Goal: Information Seeking & Learning: Learn about a topic

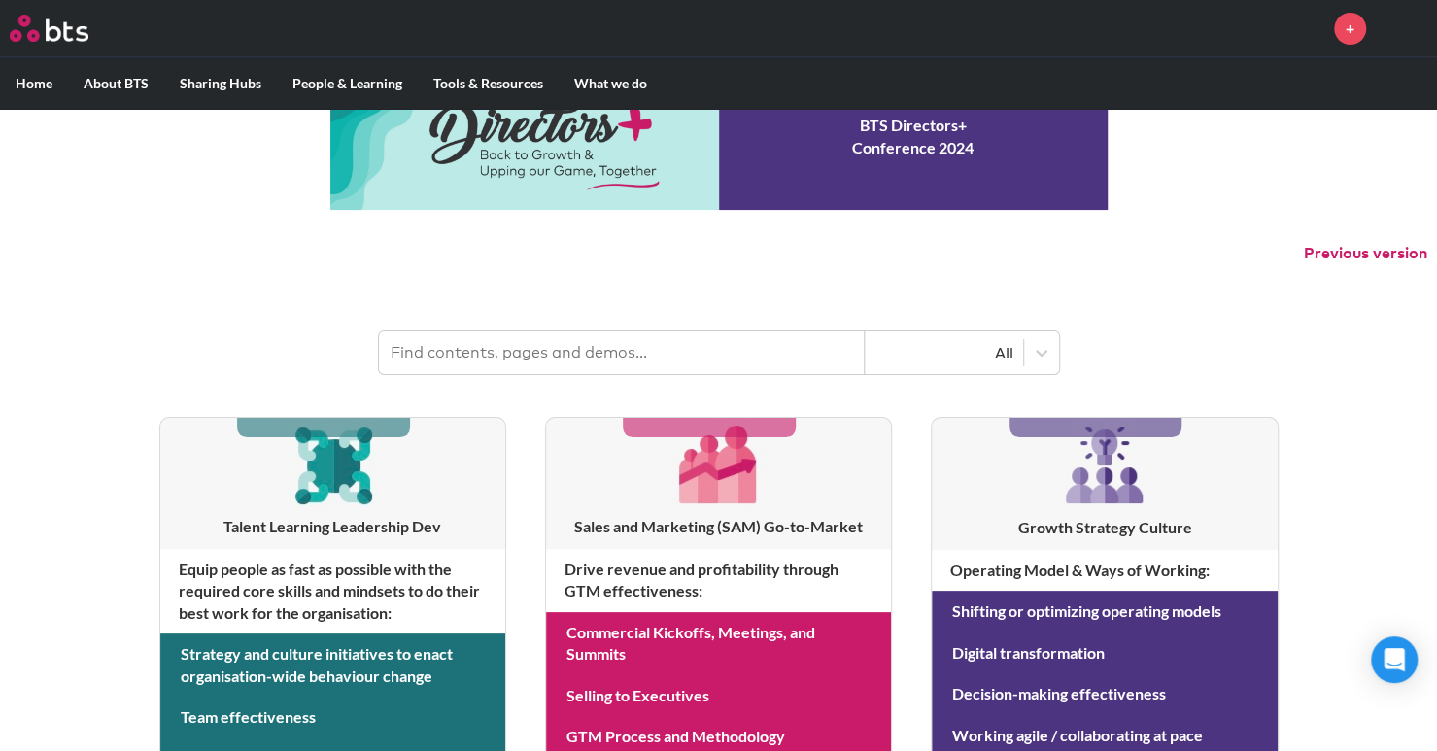
scroll to position [97, 0]
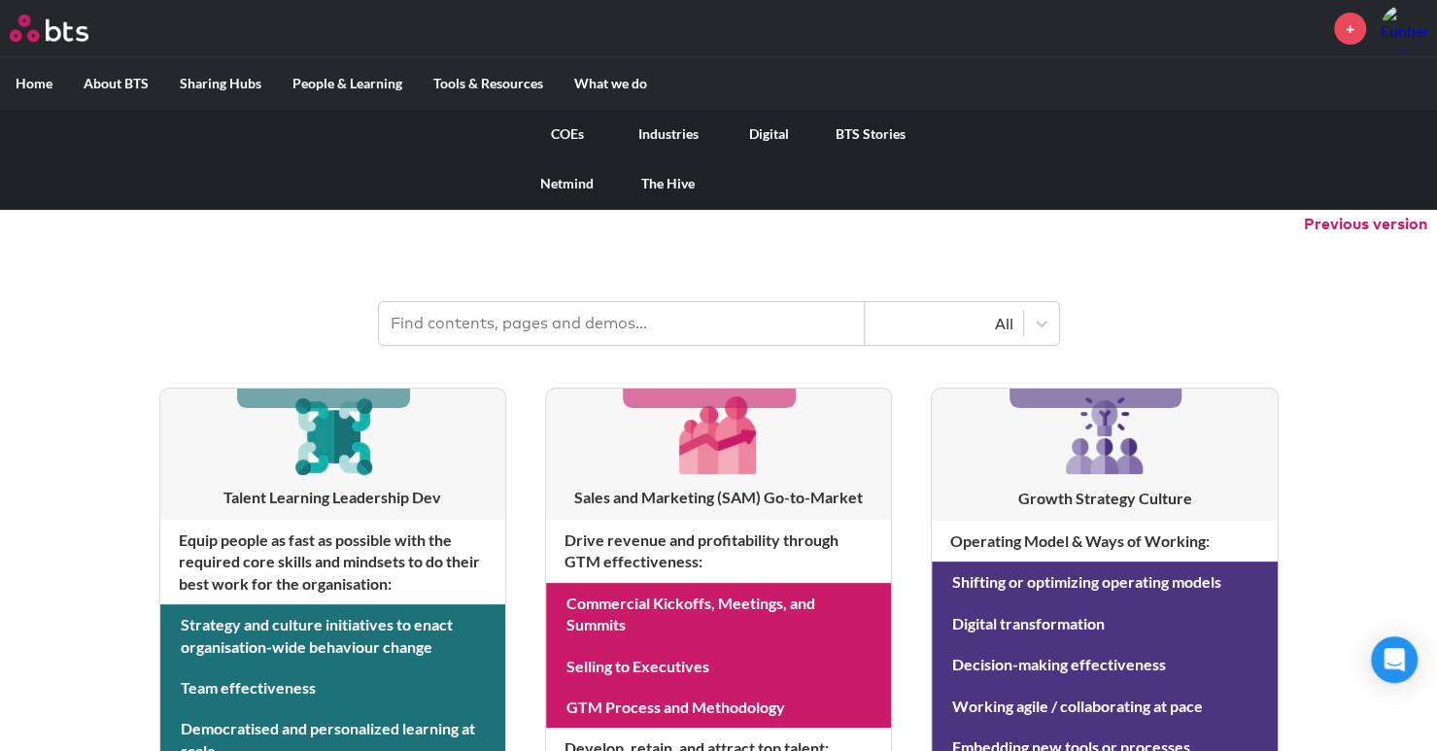
click at [757, 131] on link "Digital" at bounding box center [769, 134] width 101 height 51
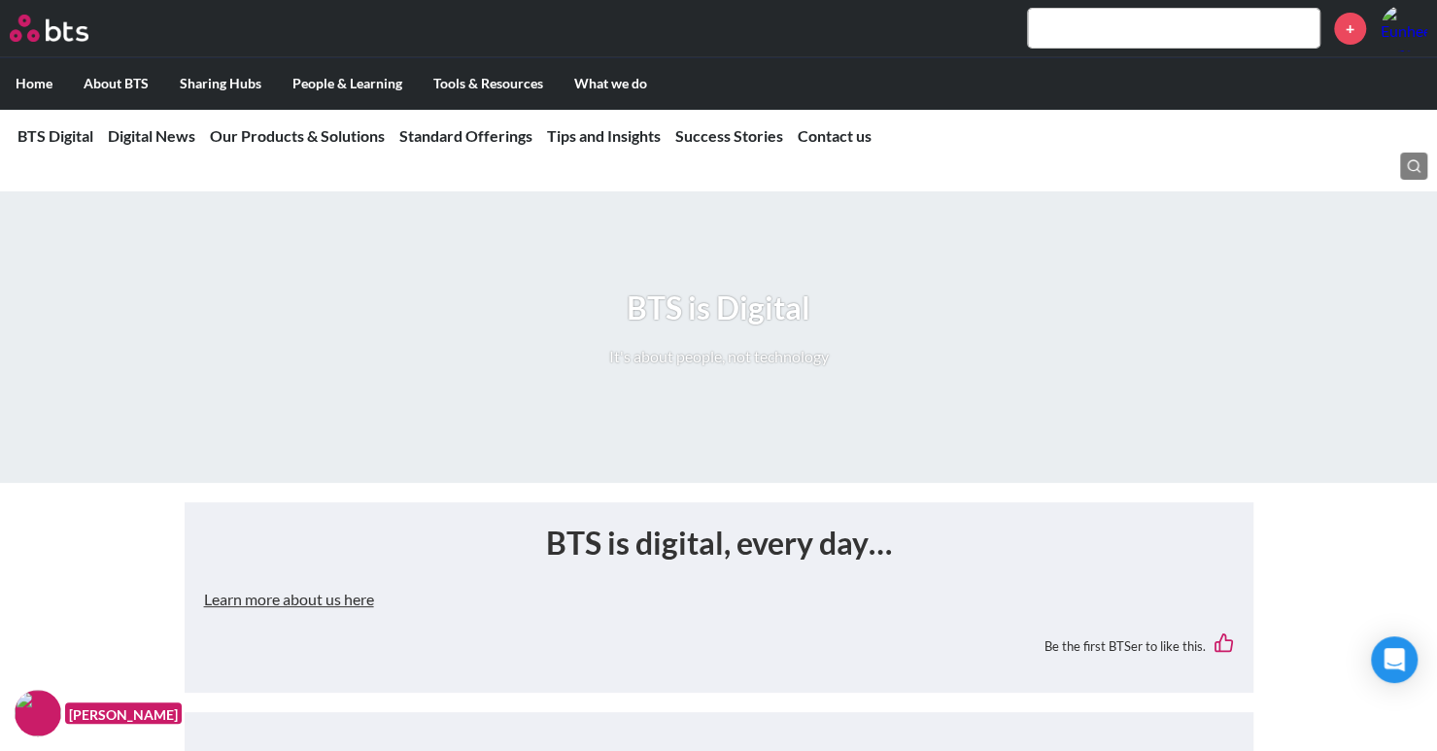
scroll to position [389, 0]
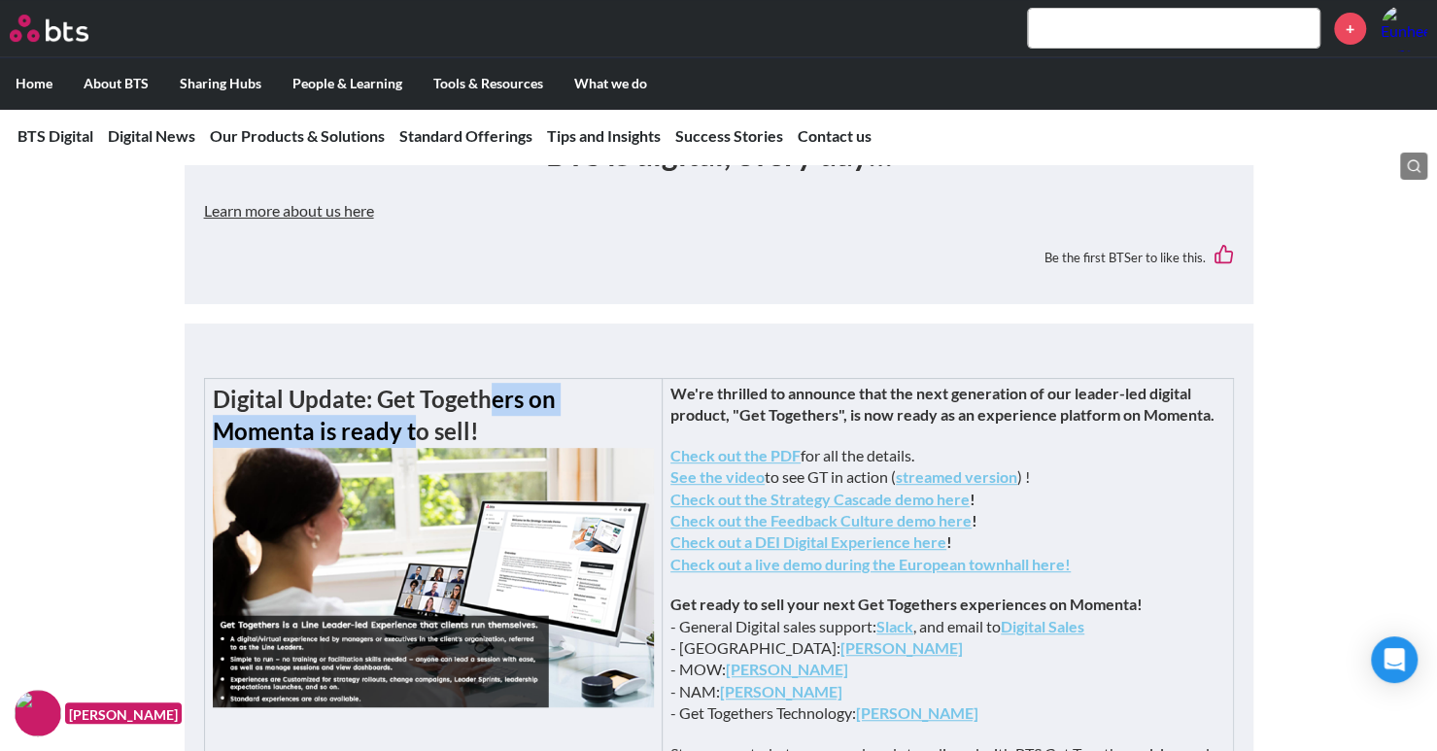
drag, startPoint x: 484, startPoint y: 401, endPoint x: 757, endPoint y: 398, distance: 273.1
click at [556, 398] on strong "Digital Update: Get Togethers on Momenta is ready to sell!" at bounding box center [384, 415] width 343 height 61
drag, startPoint x: 373, startPoint y: 401, endPoint x: 806, endPoint y: 408, distance: 432.5
click at [655, 408] on h2 "Digital Update: Get Togethers on Momenta is ready to sell!" at bounding box center [434, 546] width 442 height 326
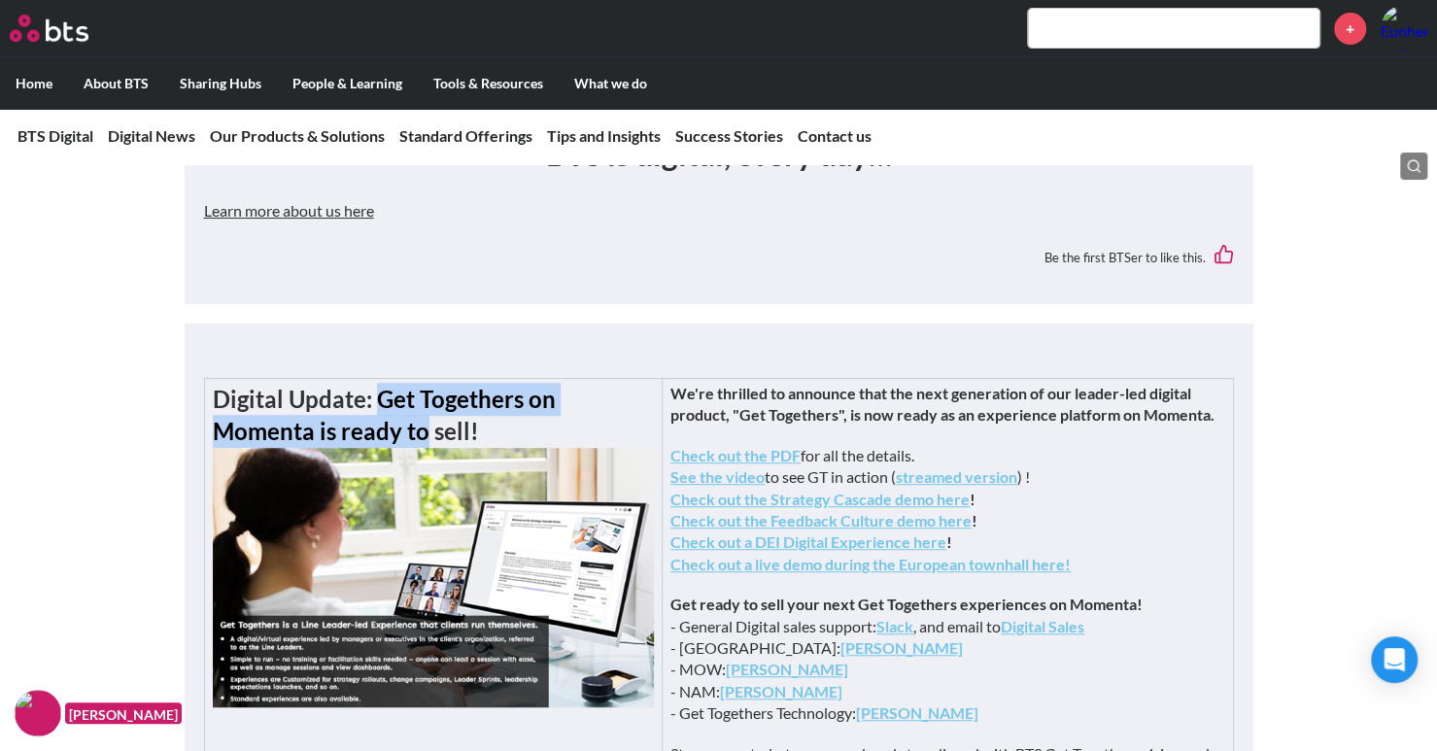
scroll to position [486, 0]
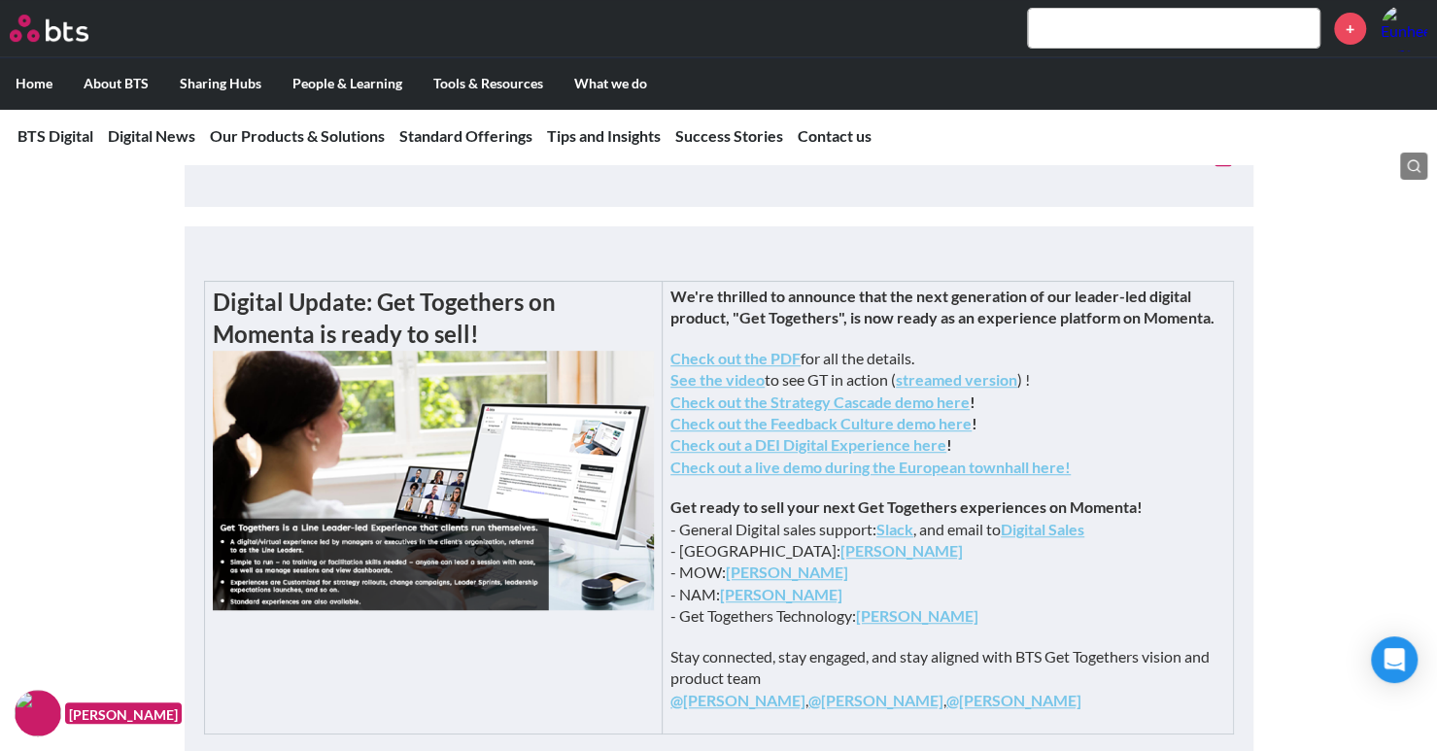
click at [946, 298] on strong "We're thrilled to announce that the next generation of our leader-led digital p…" at bounding box center [943, 307] width 544 height 40
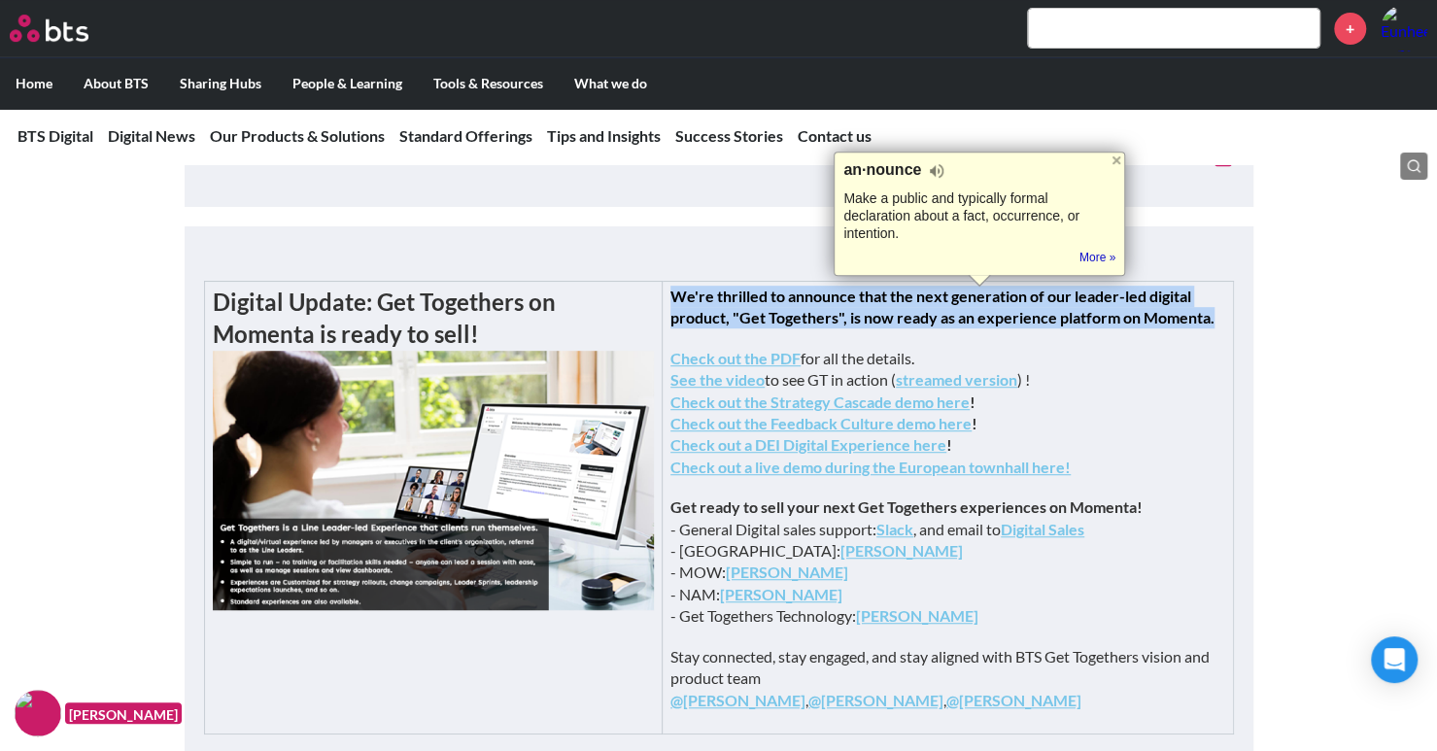
click at [946, 298] on strong "We're thrilled to announce that the next generation of our leader-led digital p…" at bounding box center [943, 307] width 544 height 40
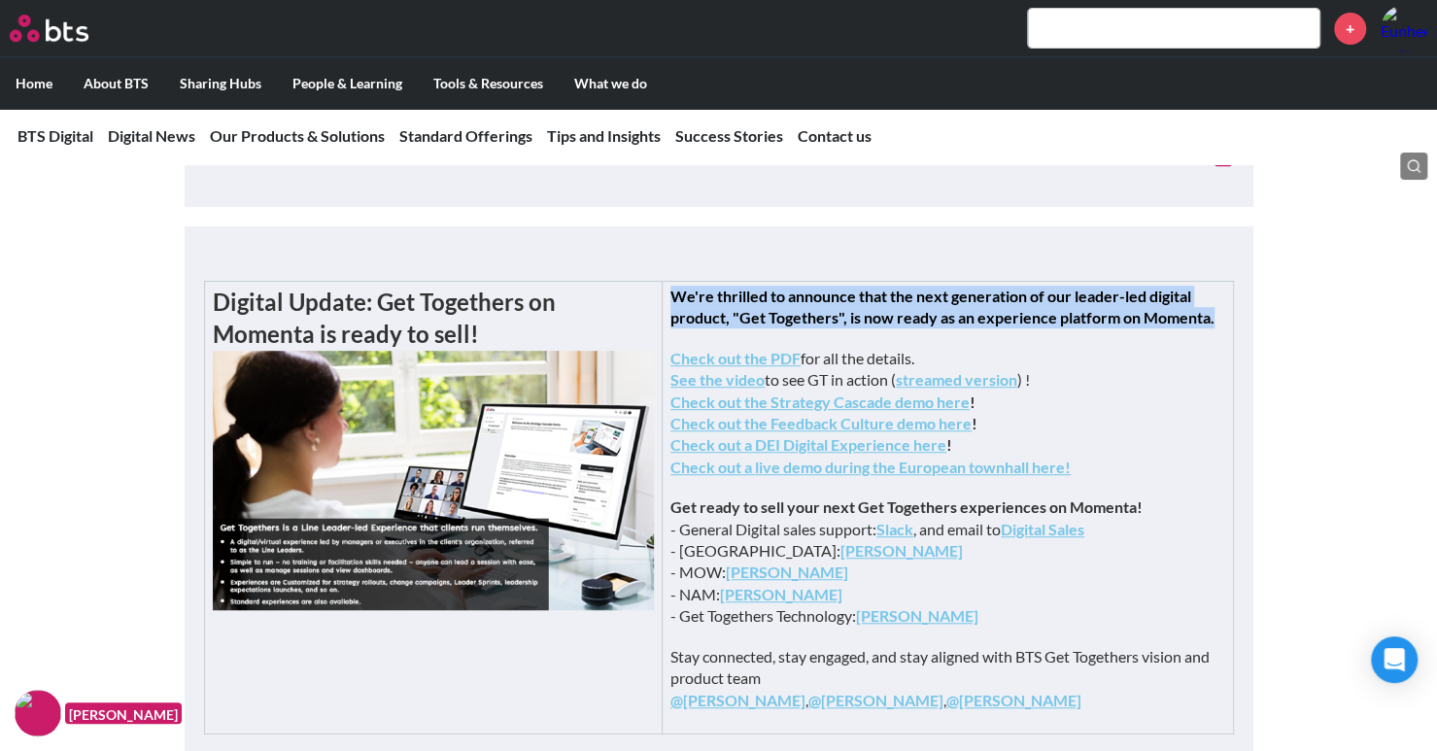
click at [944, 319] on strong "We're thrilled to announce that the next generation of our leader-led digital p…" at bounding box center [943, 307] width 544 height 40
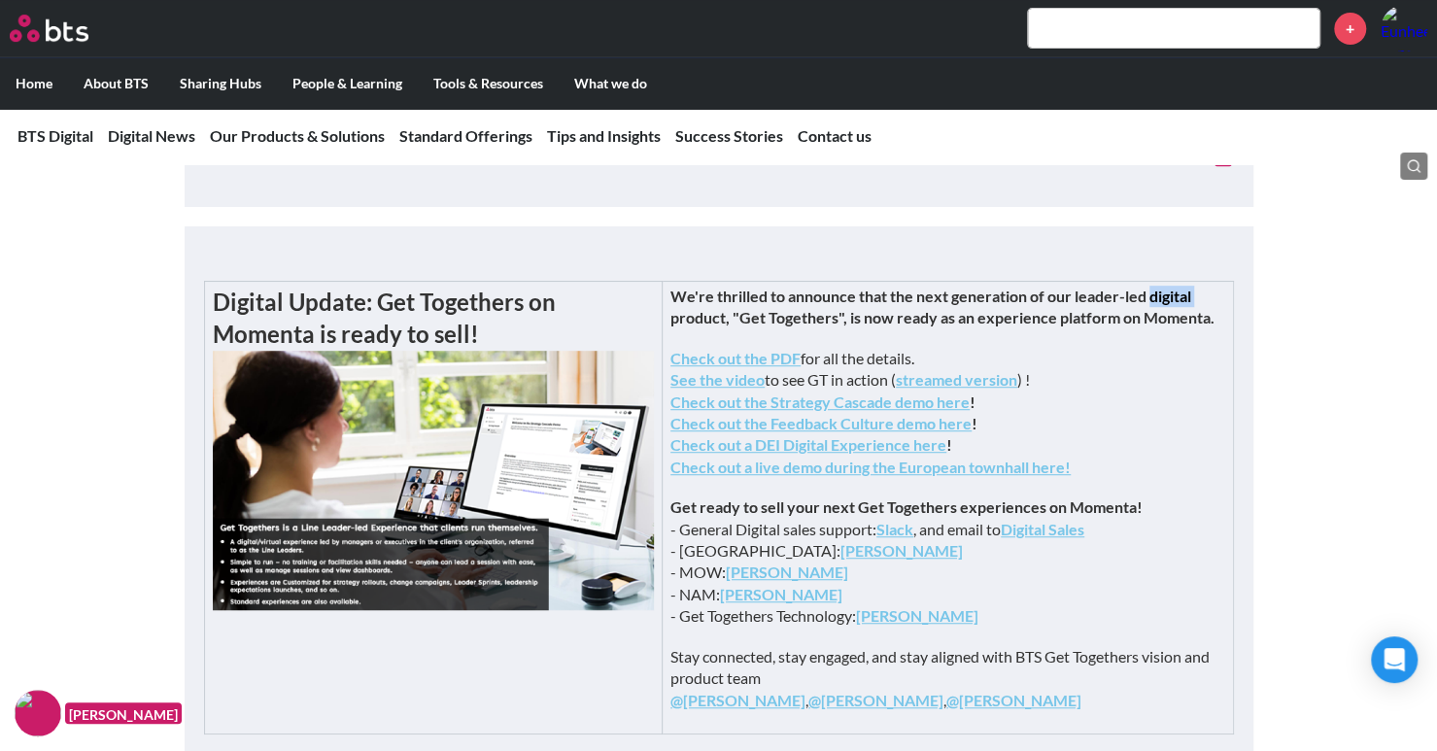
click at [944, 319] on strong "We're thrilled to announce that the next generation of our leader-led digital p…" at bounding box center [943, 307] width 544 height 40
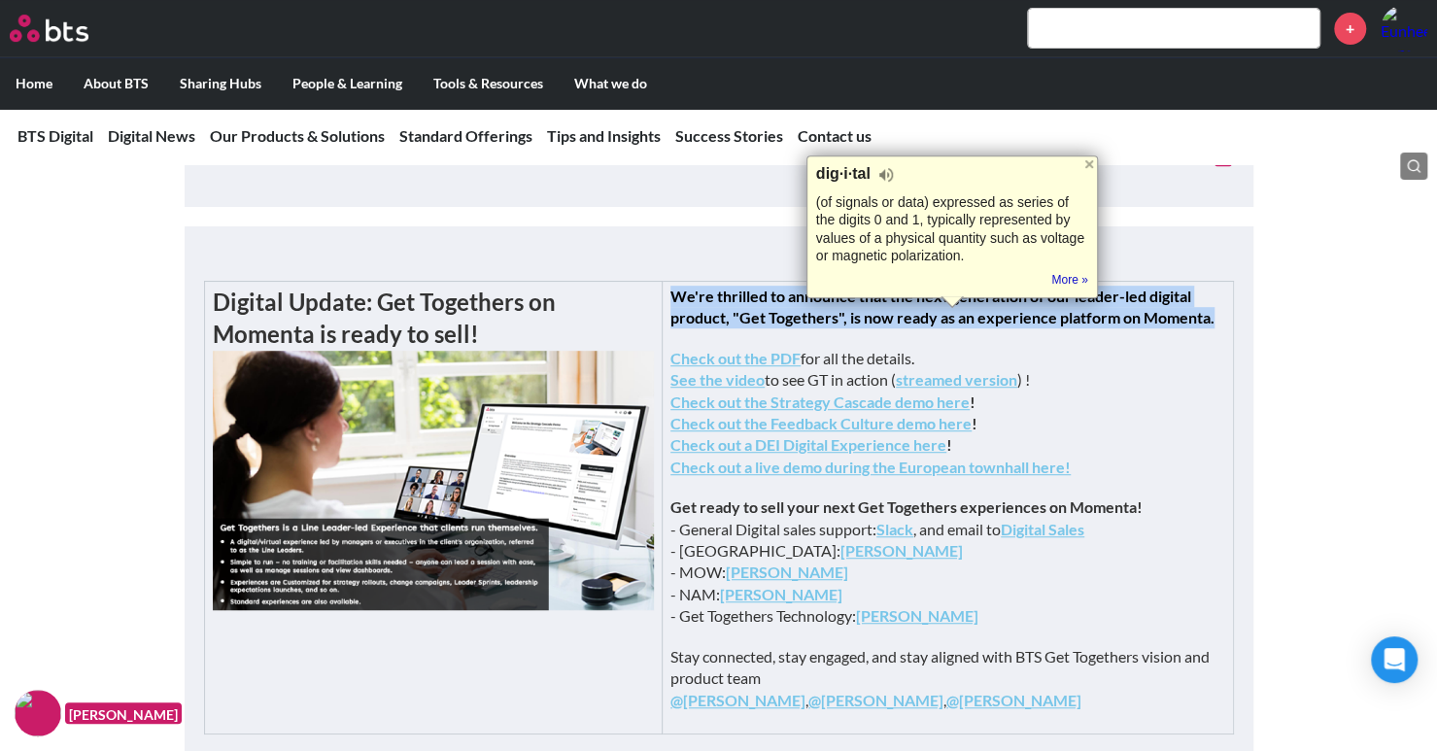
click at [944, 319] on strong "We're thrilled to announce that the next generation of our leader-led digital p…" at bounding box center [943, 307] width 544 height 40
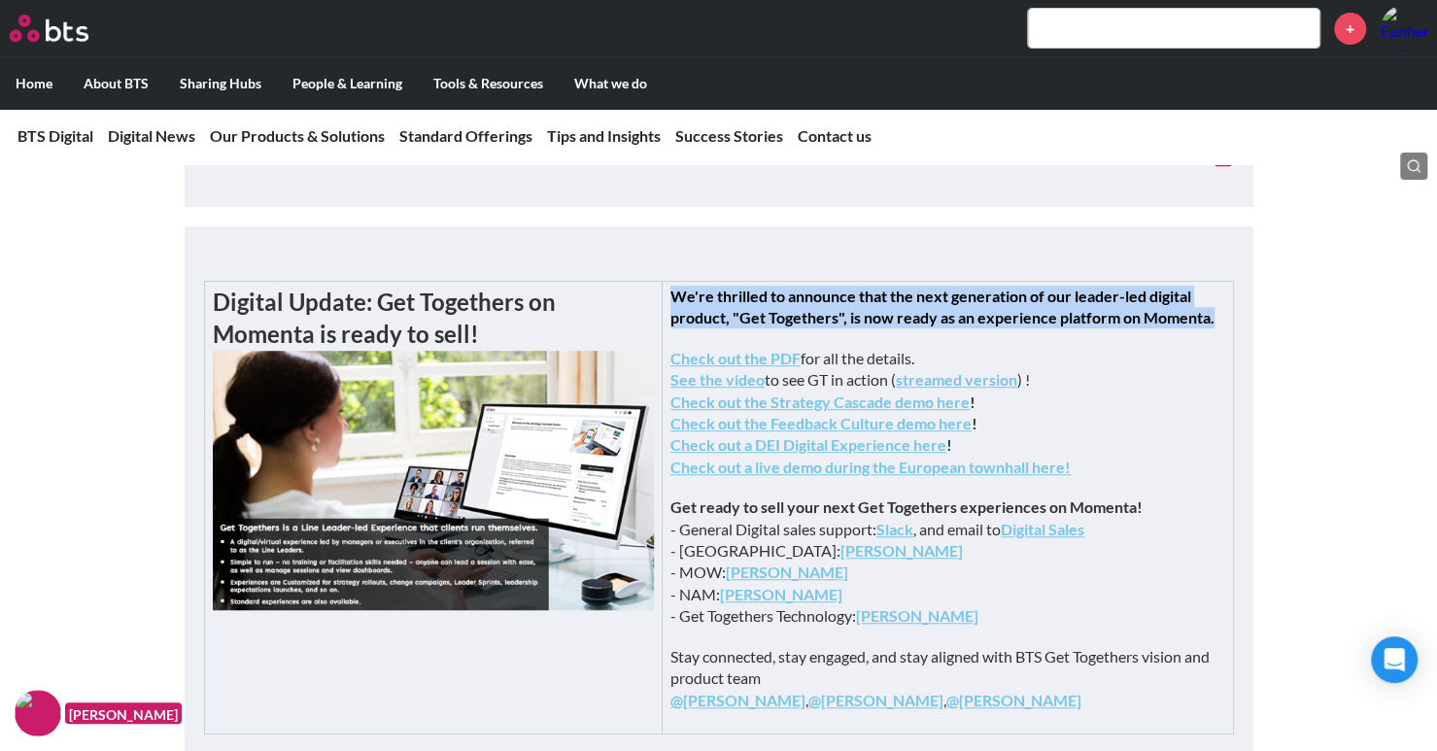
click at [944, 319] on strong "We're thrilled to announce that the next generation of our leader-led digital p…" at bounding box center [943, 307] width 544 height 40
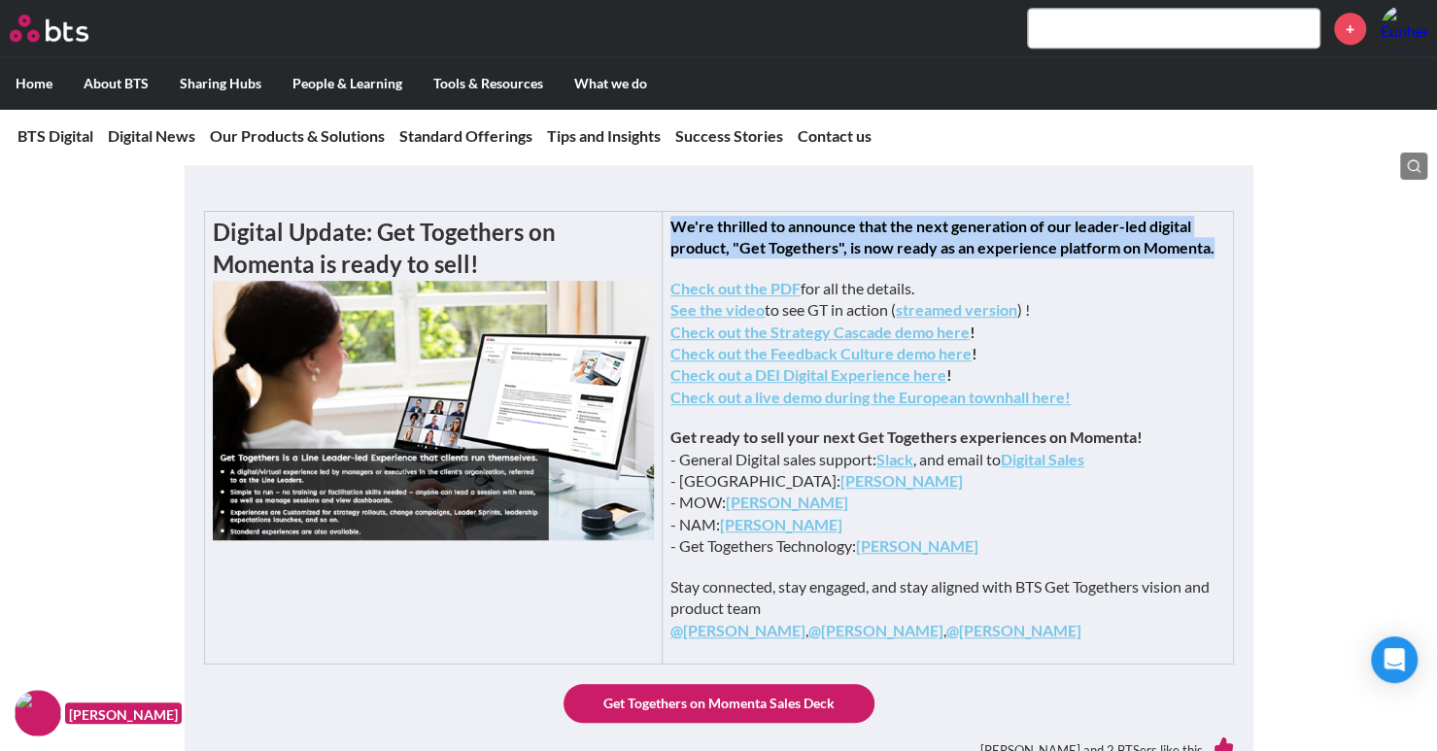
scroll to position [583, 0]
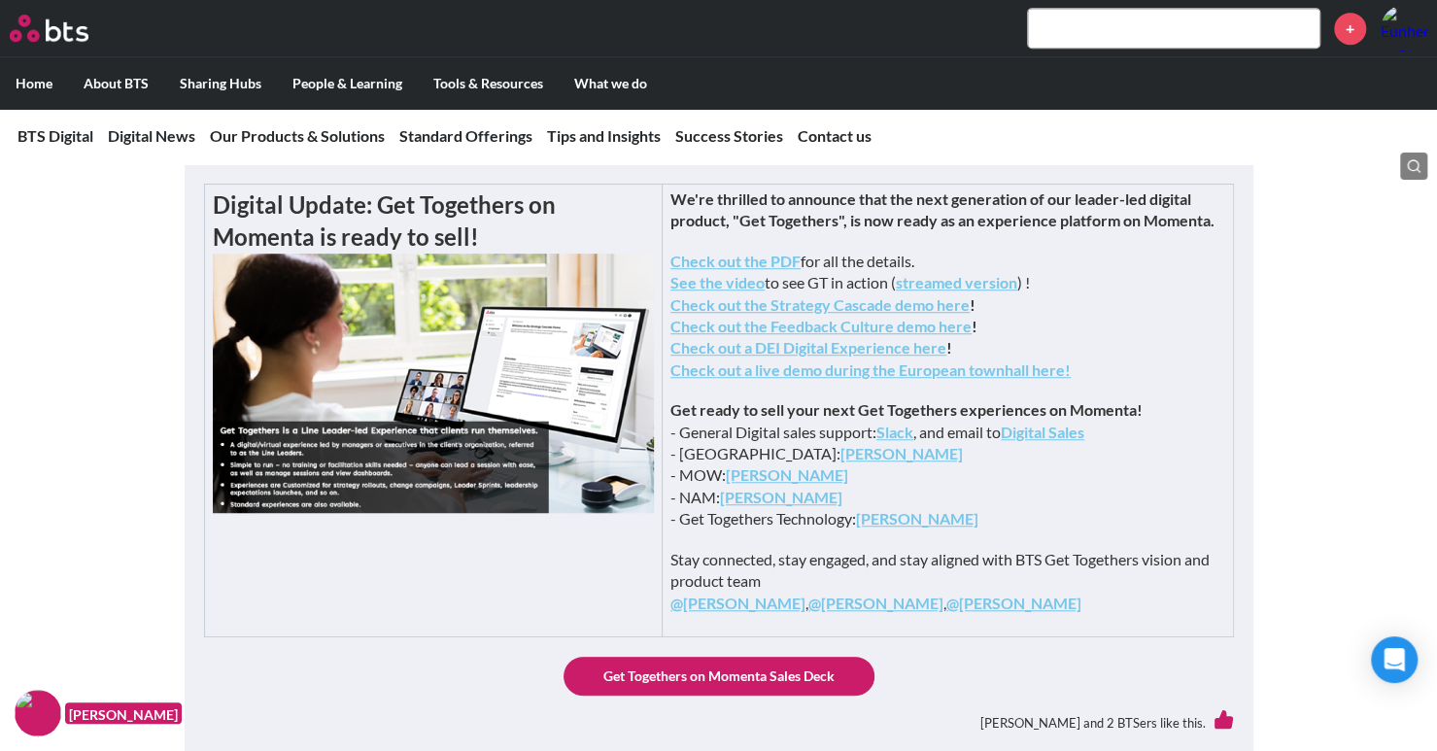
click at [923, 500] on p "Get ready to sell your next Get Togethers experiences on Momenta! - General Dig…" at bounding box center [948, 464] width 554 height 130
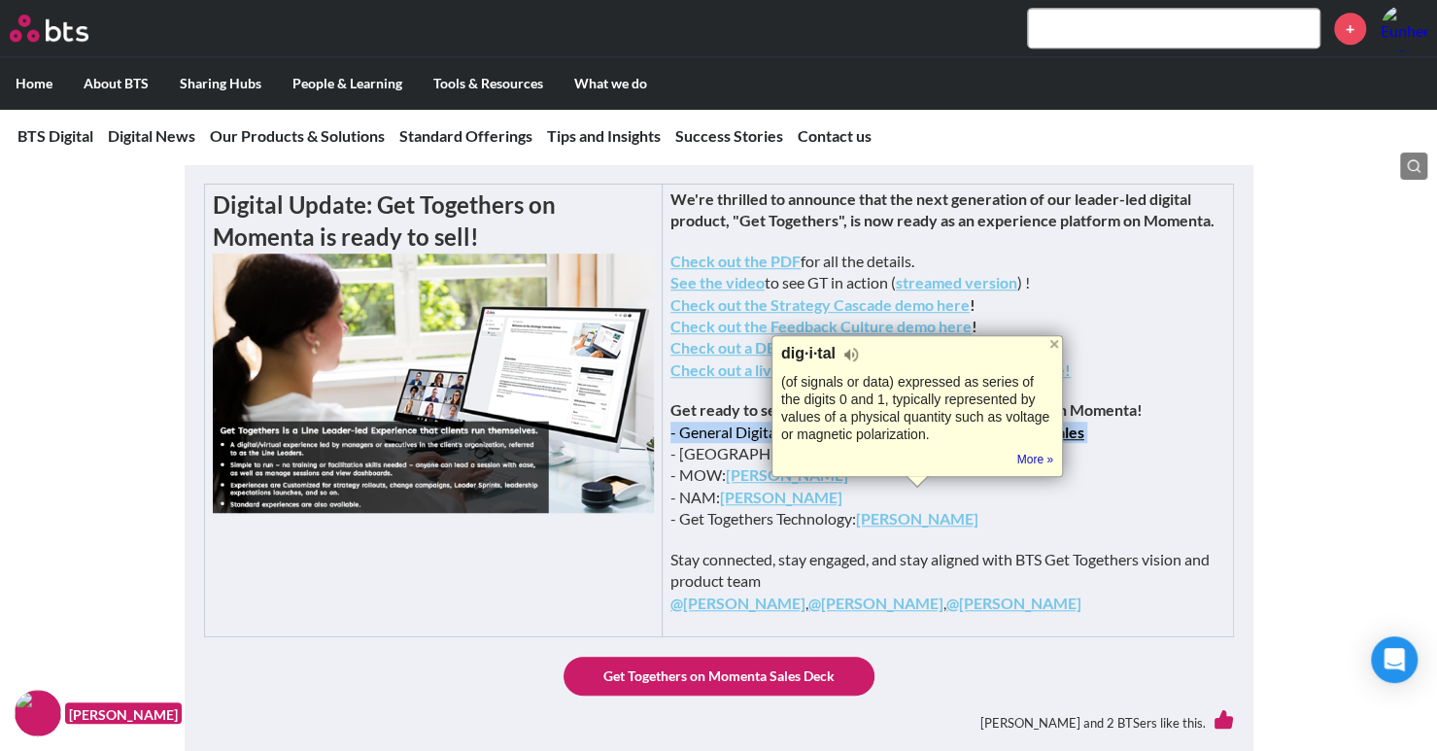
click at [923, 500] on p "Get ready to sell your next Get Togethers experiences on Momenta! - General Dig…" at bounding box center [948, 464] width 554 height 130
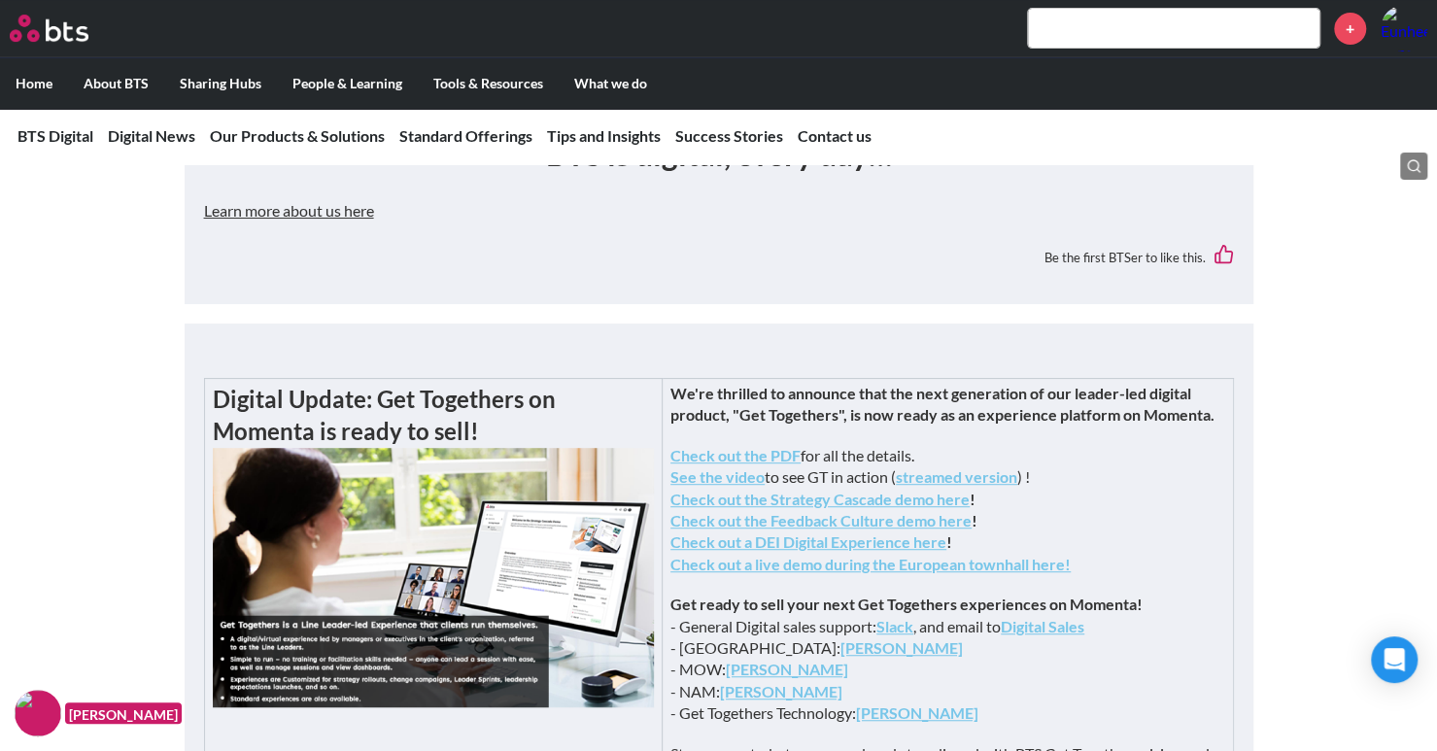
scroll to position [486, 0]
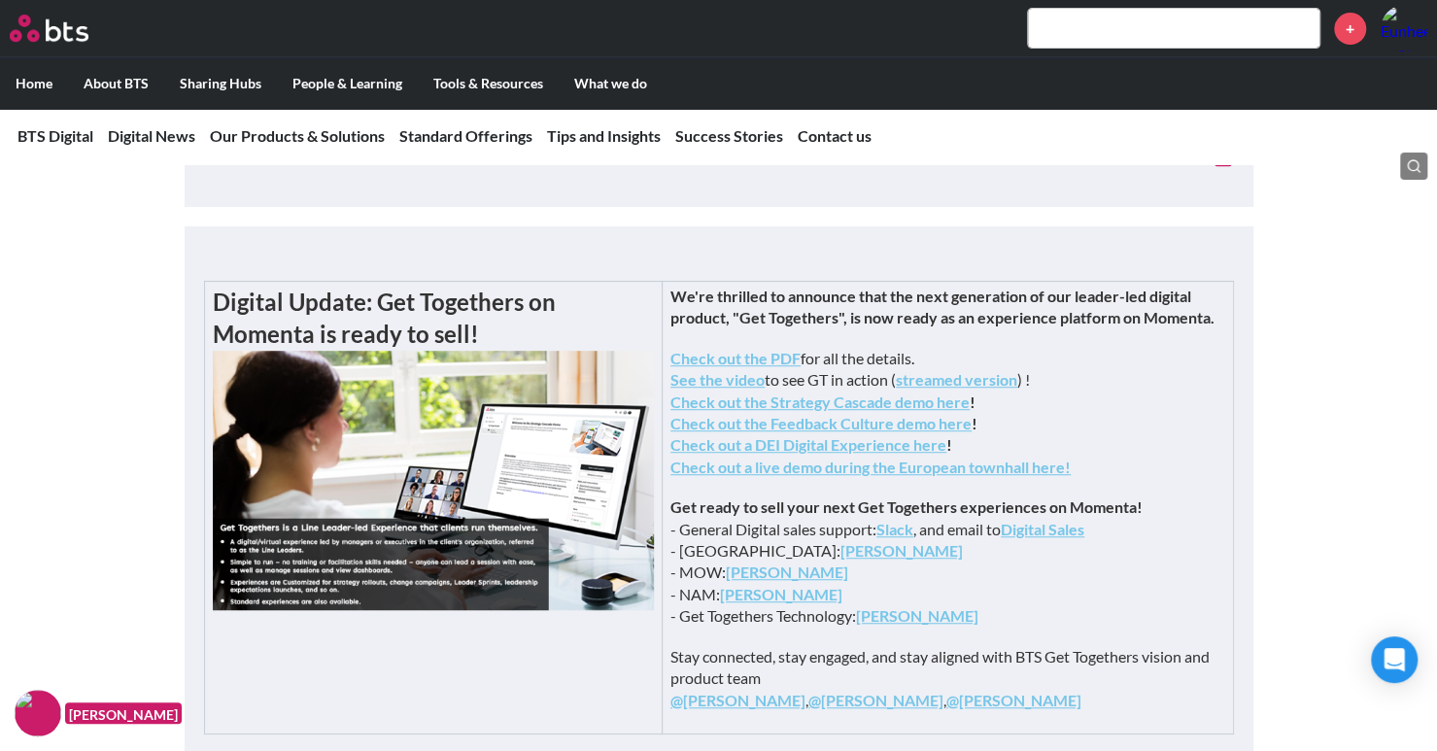
click at [923, 516] on strong "Get ready to sell your next Get Togethers experiences on Momenta!" at bounding box center [907, 507] width 472 height 18
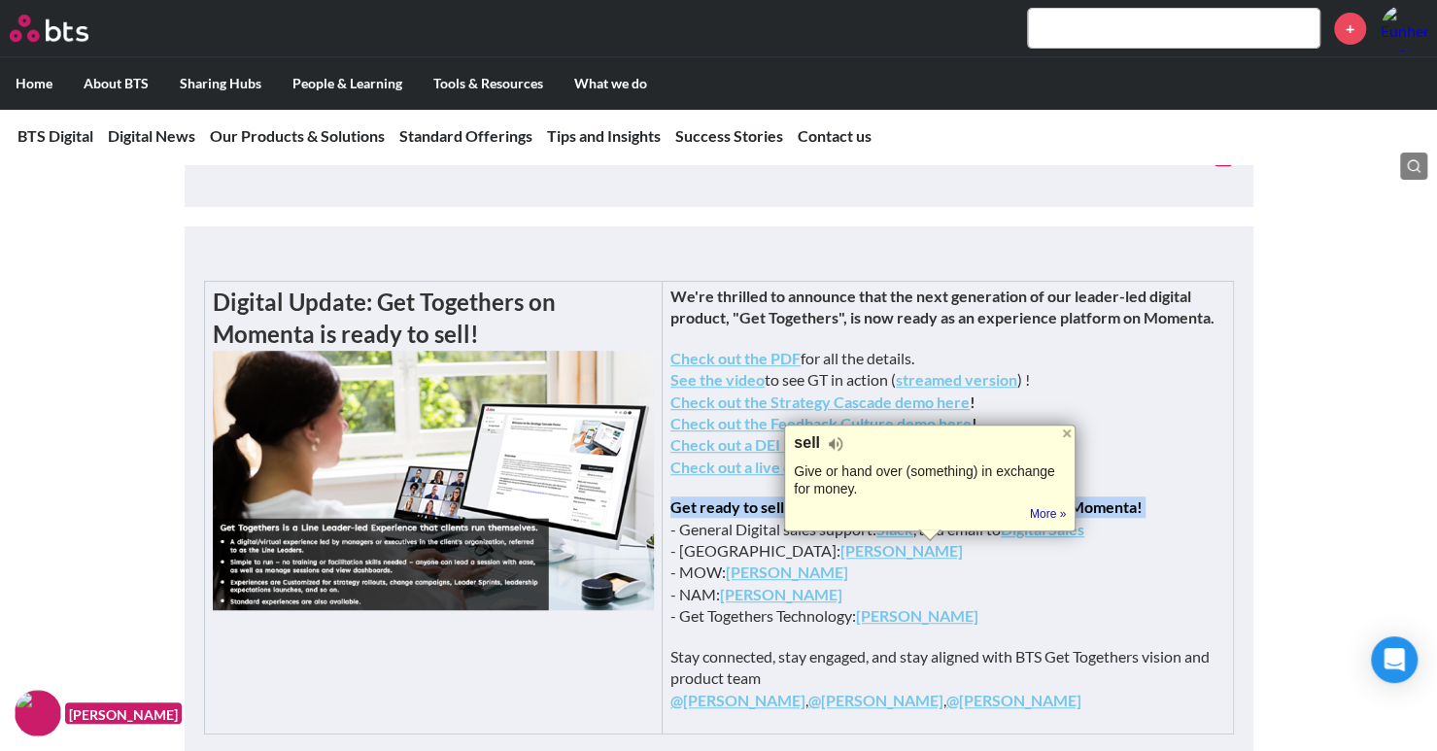
click at [923, 516] on strong "Get ready to sell your next Get Togethers experiences on Momenta!" at bounding box center [907, 507] width 472 height 18
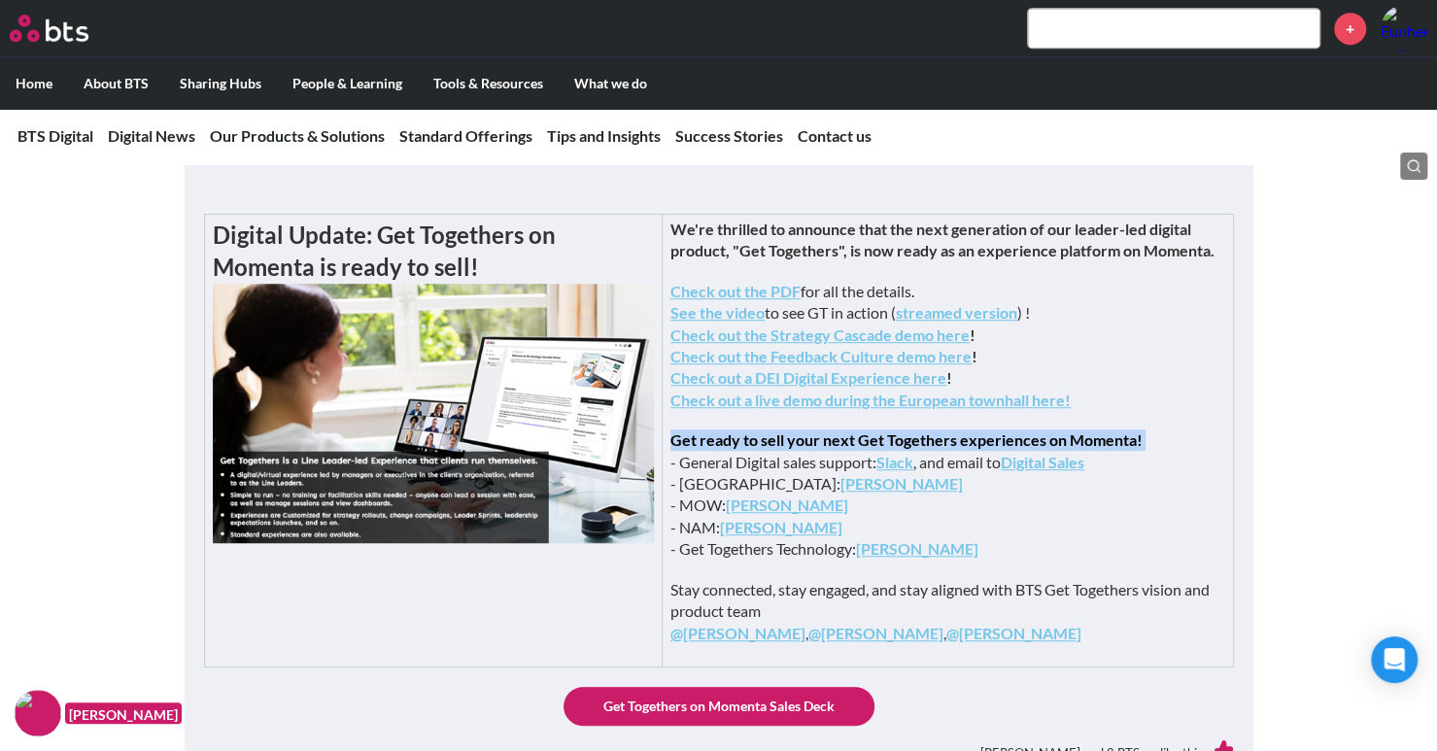
scroll to position [583, 0]
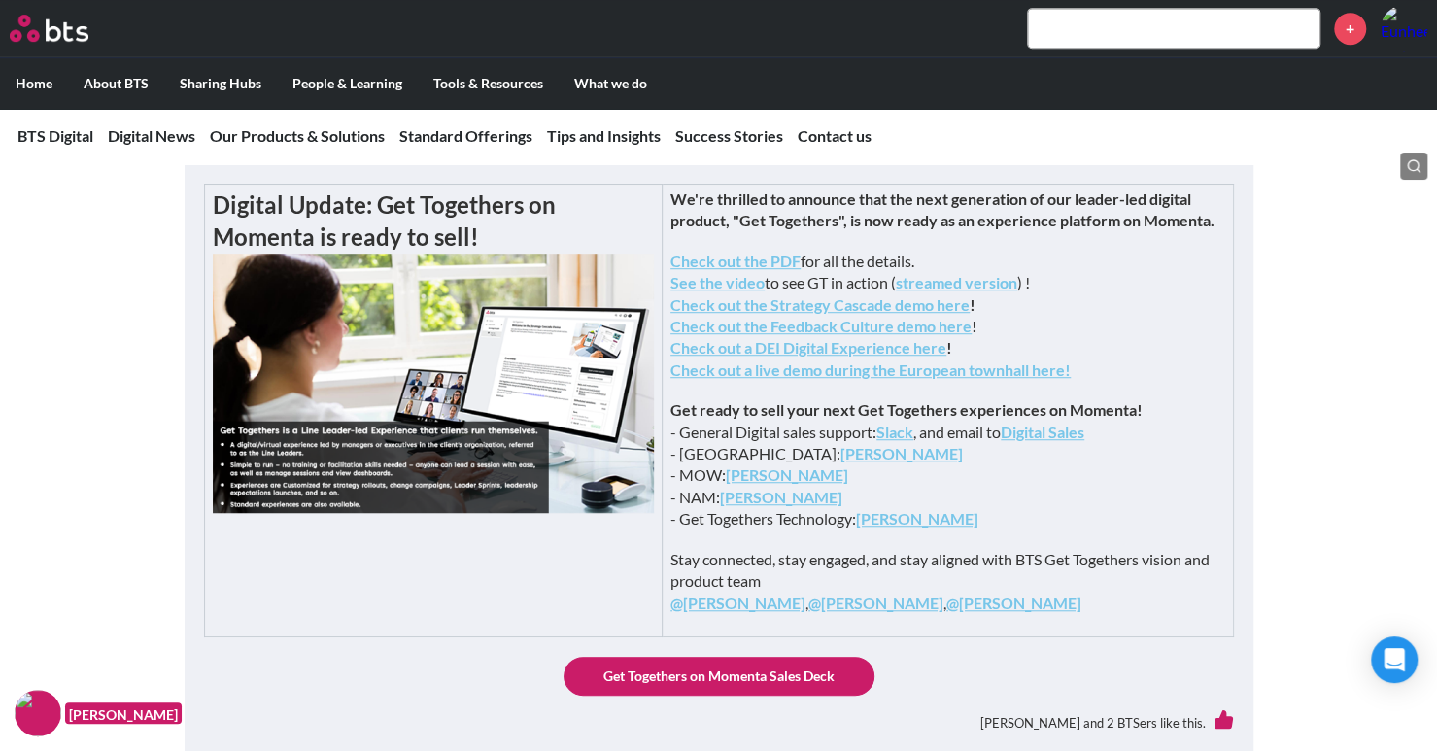
click at [958, 502] on p "Get ready to sell your next Get Togethers experiences on Momenta! - General Dig…" at bounding box center [948, 464] width 554 height 130
click at [978, 500] on p "Get ready to sell your next Get Togethers experiences on Momenta! - General Dig…" at bounding box center [948, 464] width 554 height 130
click at [999, 500] on p "Get ready to sell your next Get Togethers experiences on Momenta! - General Dig…" at bounding box center [948, 464] width 554 height 130
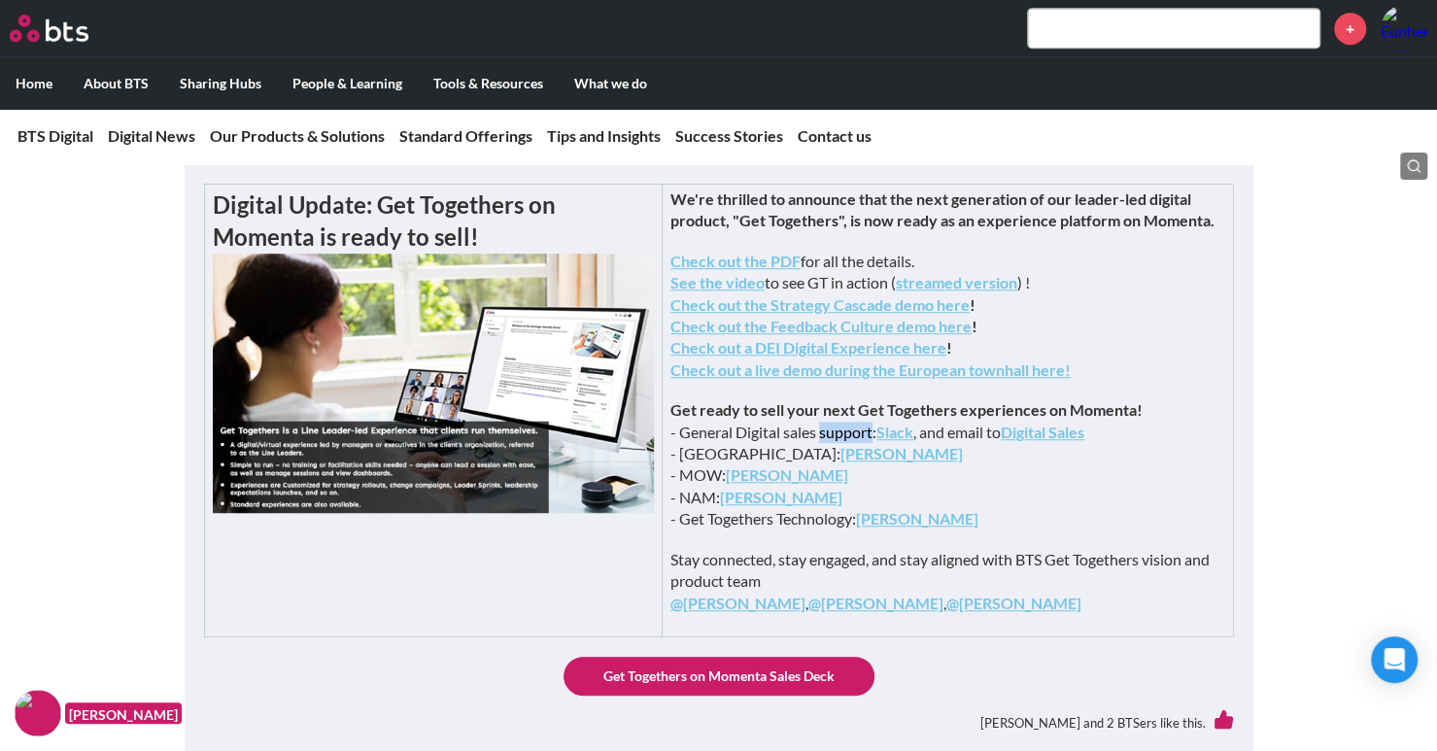
click at [999, 500] on p "Get ready to sell your next Get Togethers experiences on Momenta! - General Dig…" at bounding box center [948, 464] width 554 height 130
click at [999, 516] on p "Get ready to sell your next Get Togethers experiences on Momenta! - General Dig…" at bounding box center [948, 464] width 554 height 130
click at [1123, 530] on p "Get ready to sell your next Get Togethers experiences on Momenta! - General Dig…" at bounding box center [948, 464] width 554 height 130
click at [950, 530] on p "Get ready to sell your next Get Togethers experiences on Momenta! - General Dig…" at bounding box center [948, 464] width 554 height 130
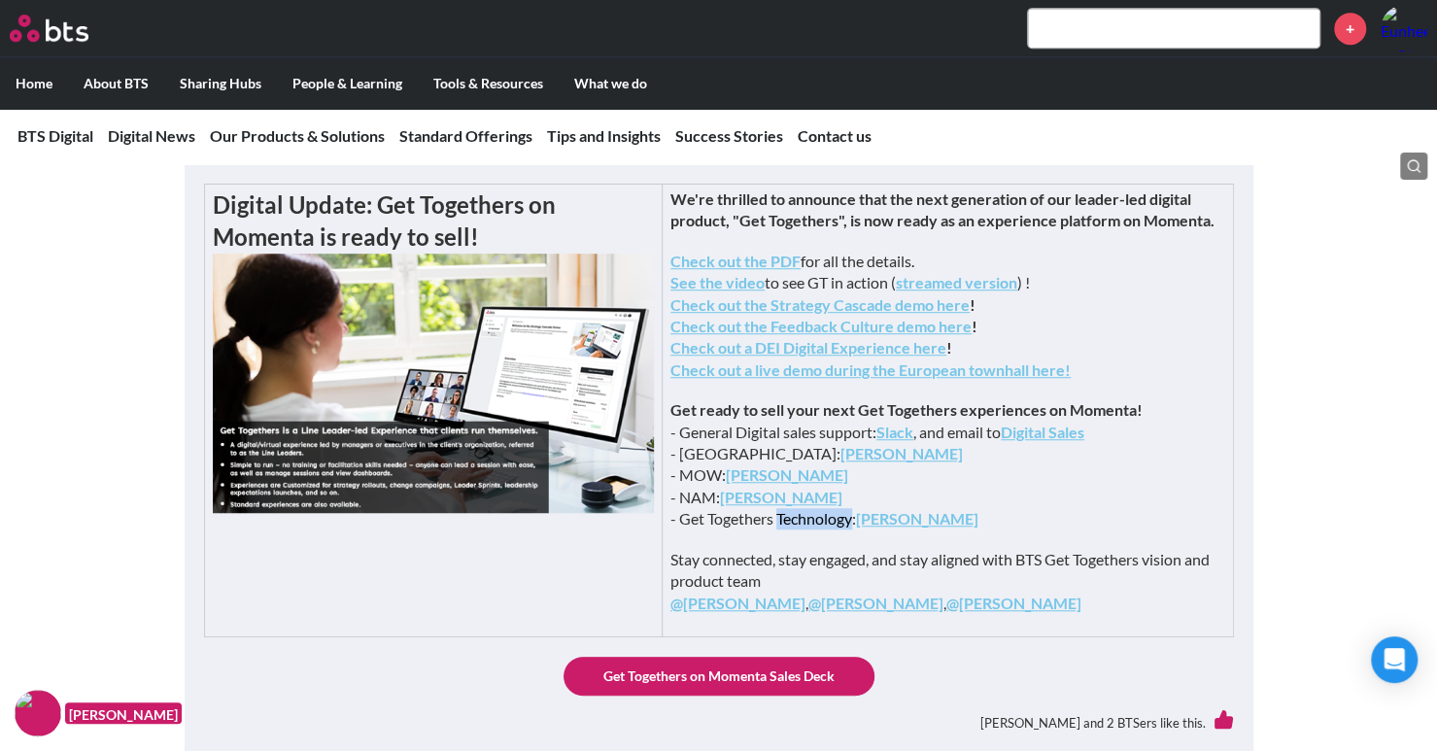
click at [950, 530] on p "Get ready to sell your next Get Togethers experiences on Momenta! - General Dig…" at bounding box center [948, 464] width 554 height 130
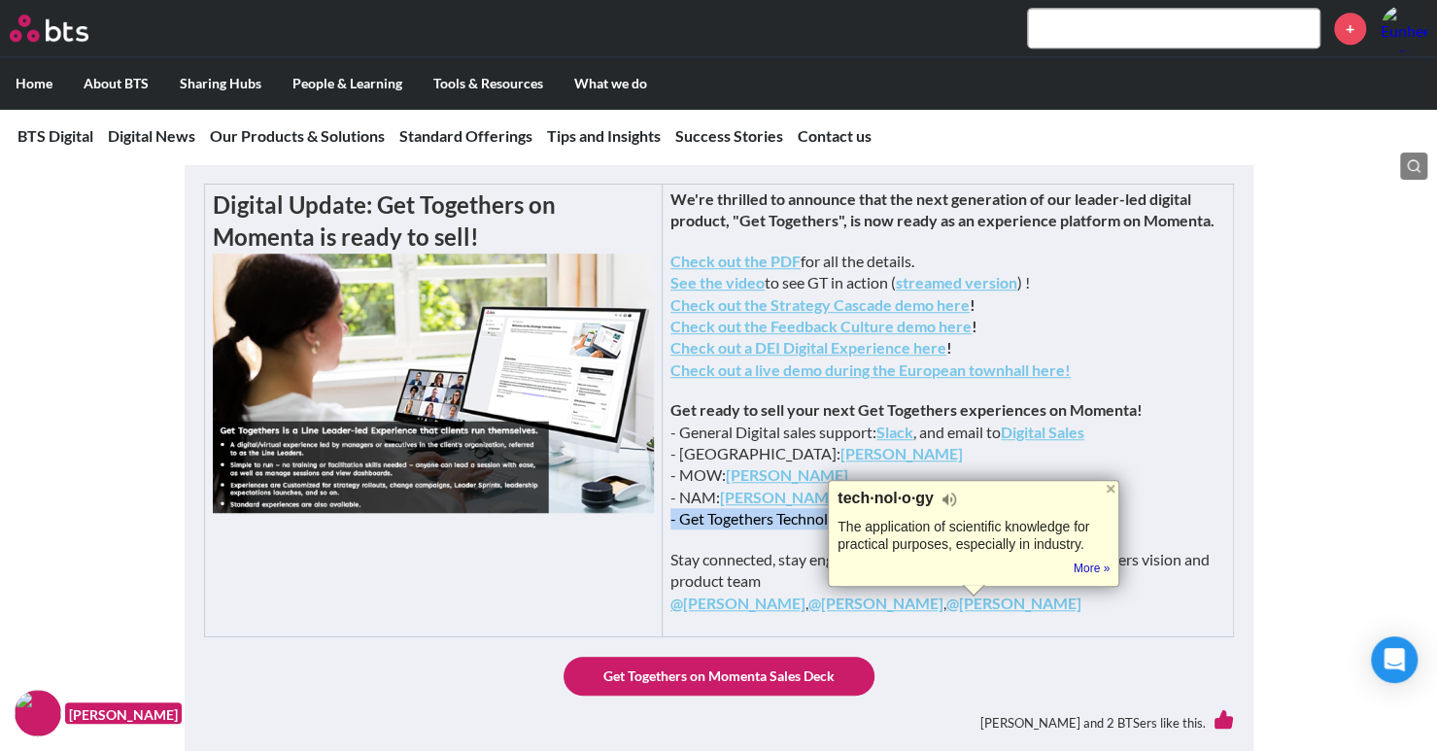
click at [950, 530] on p "Get ready to sell your next Get Togethers experiences on Momenta! - General Dig…" at bounding box center [948, 464] width 554 height 130
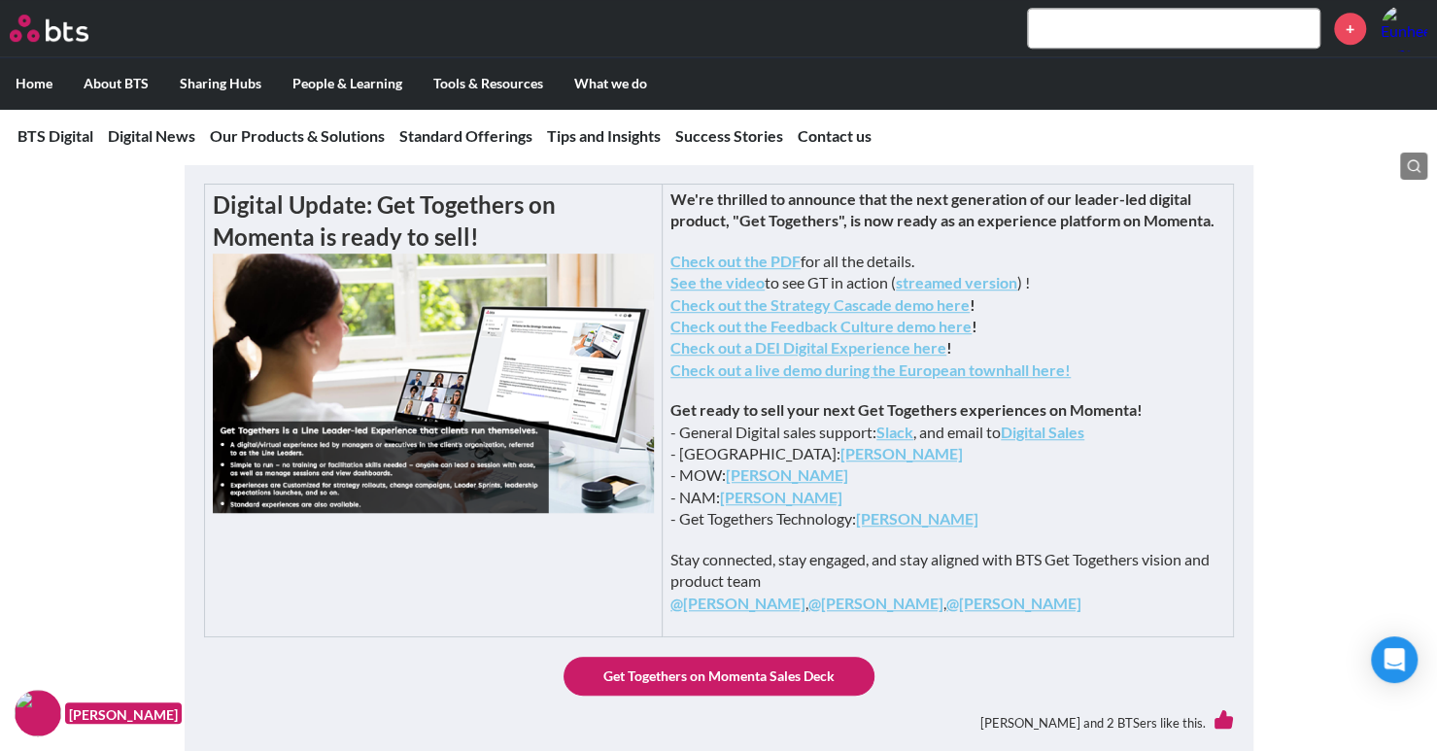
click at [945, 614] on p "Stay connected, stay engaged, and stay aligned with BTS Get Togethers vision an…" at bounding box center [948, 581] width 554 height 65
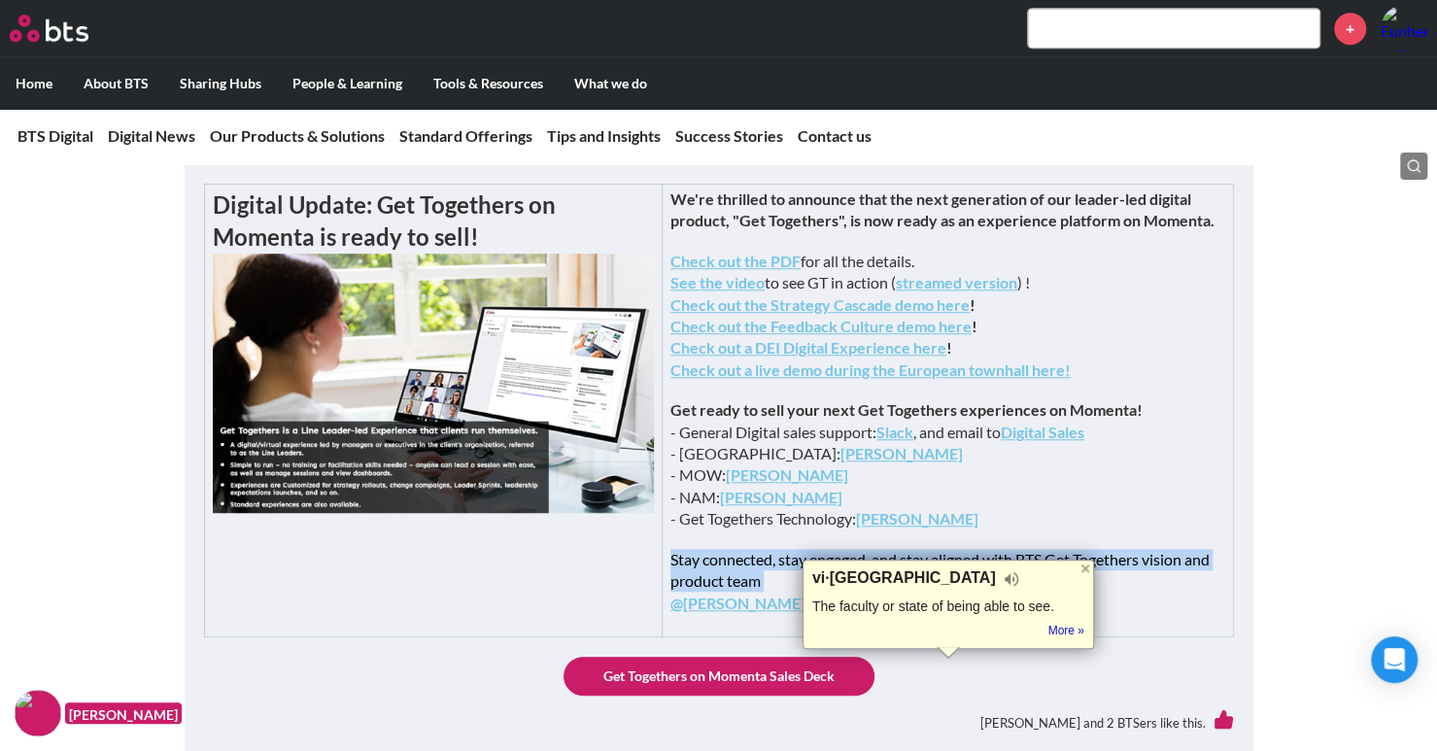
click at [890, 614] on p "Stay connected, stay engaged, and stay aligned with BTS Get Togethers vision an…" at bounding box center [948, 581] width 554 height 65
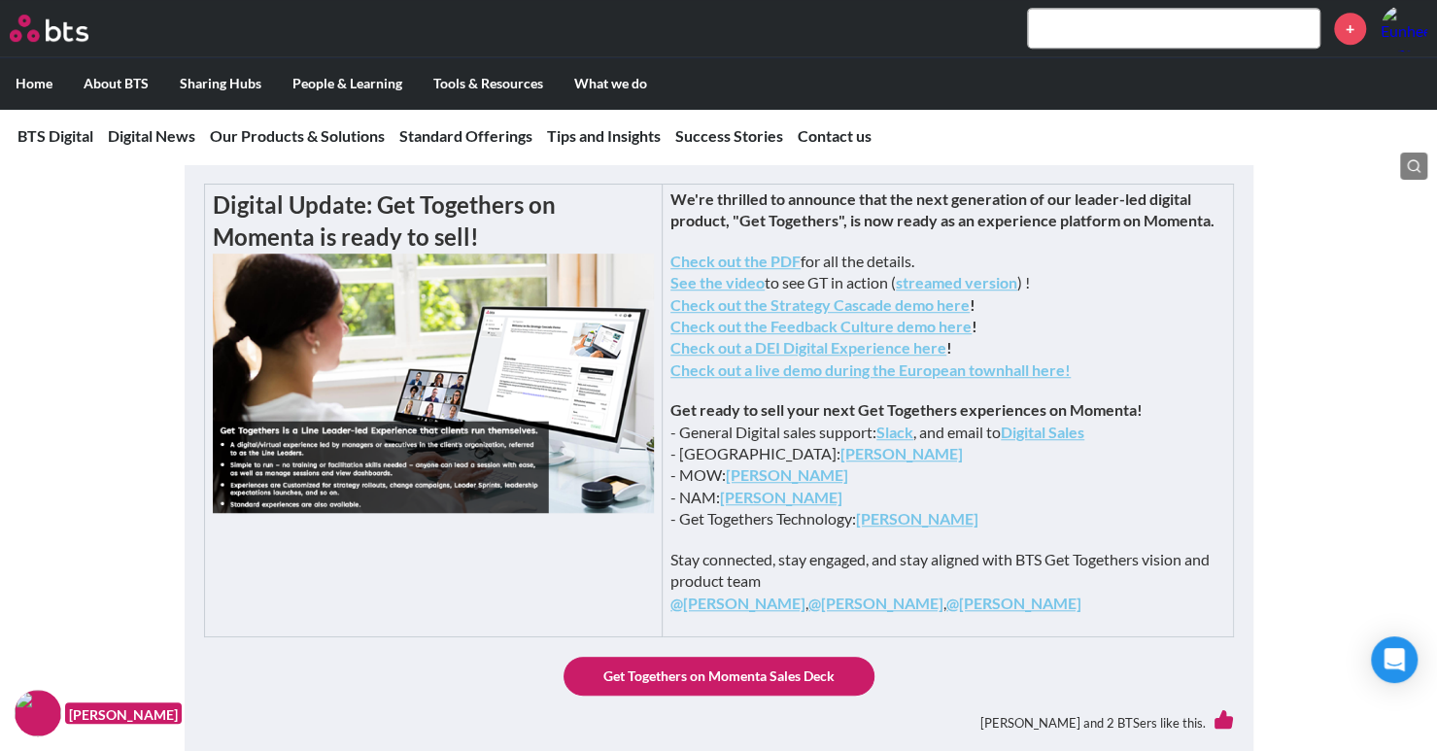
click at [1012, 282] on p "Check out the PDF for all the details. See the video to see GT in action ( stre…" at bounding box center [948, 316] width 554 height 130
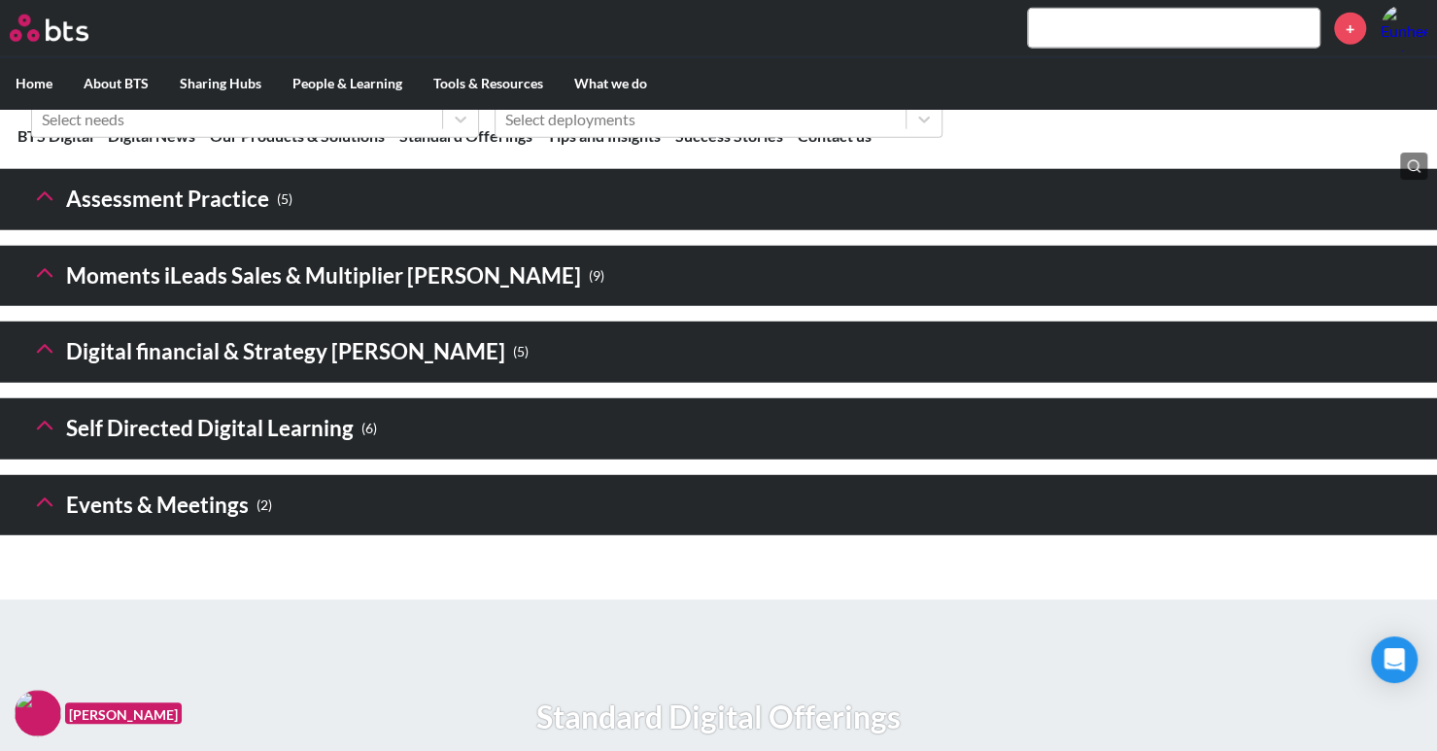
scroll to position [2916, 0]
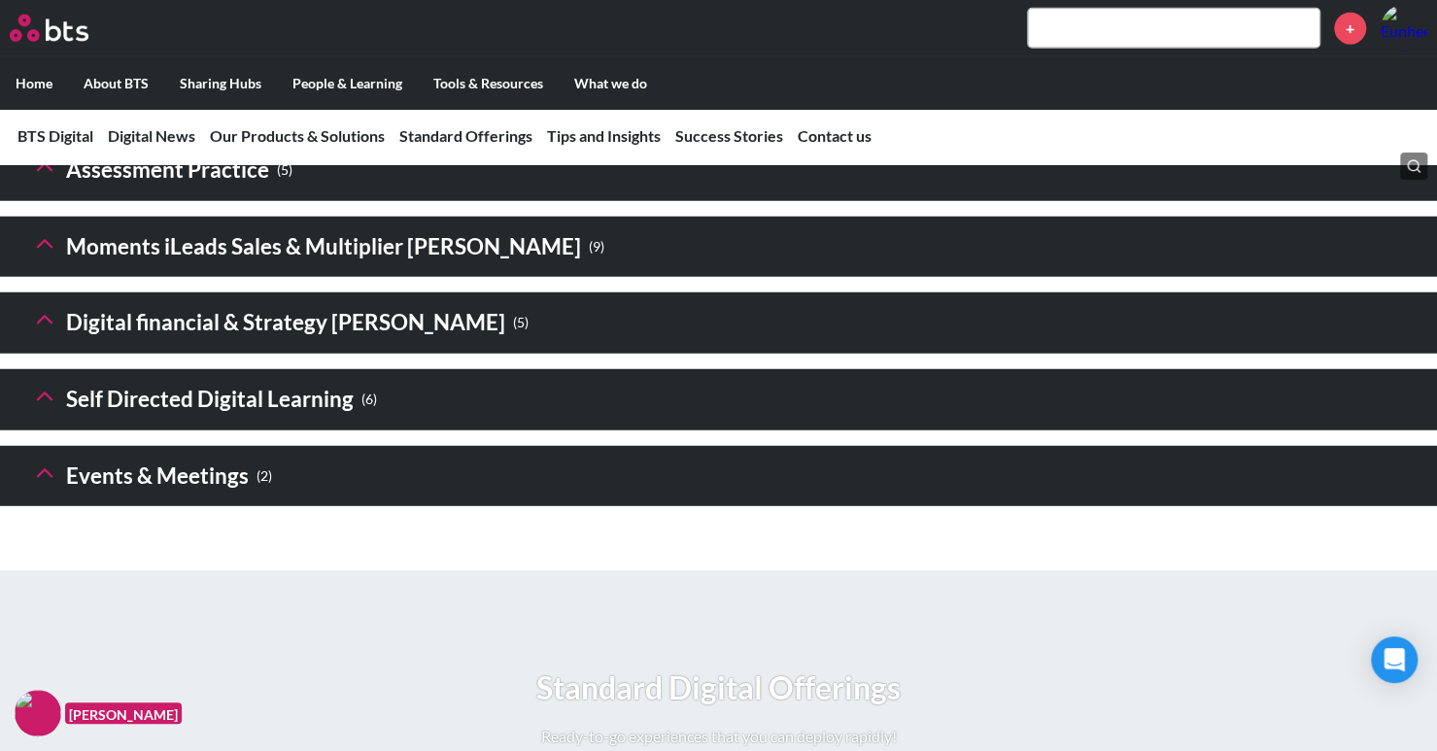
click at [46, 247] on polyline at bounding box center [45, 243] width 14 height 7
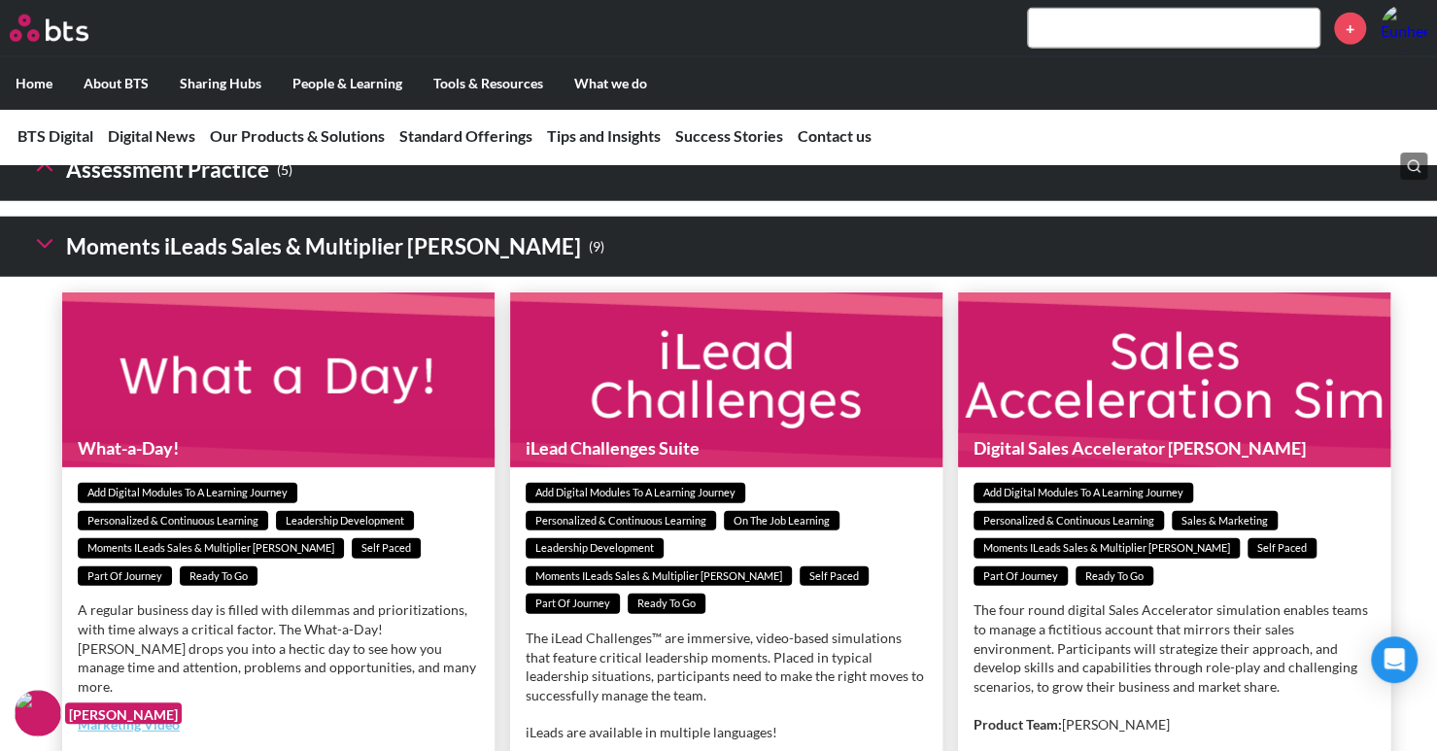
click at [43, 258] on icon at bounding box center [44, 243] width 27 height 27
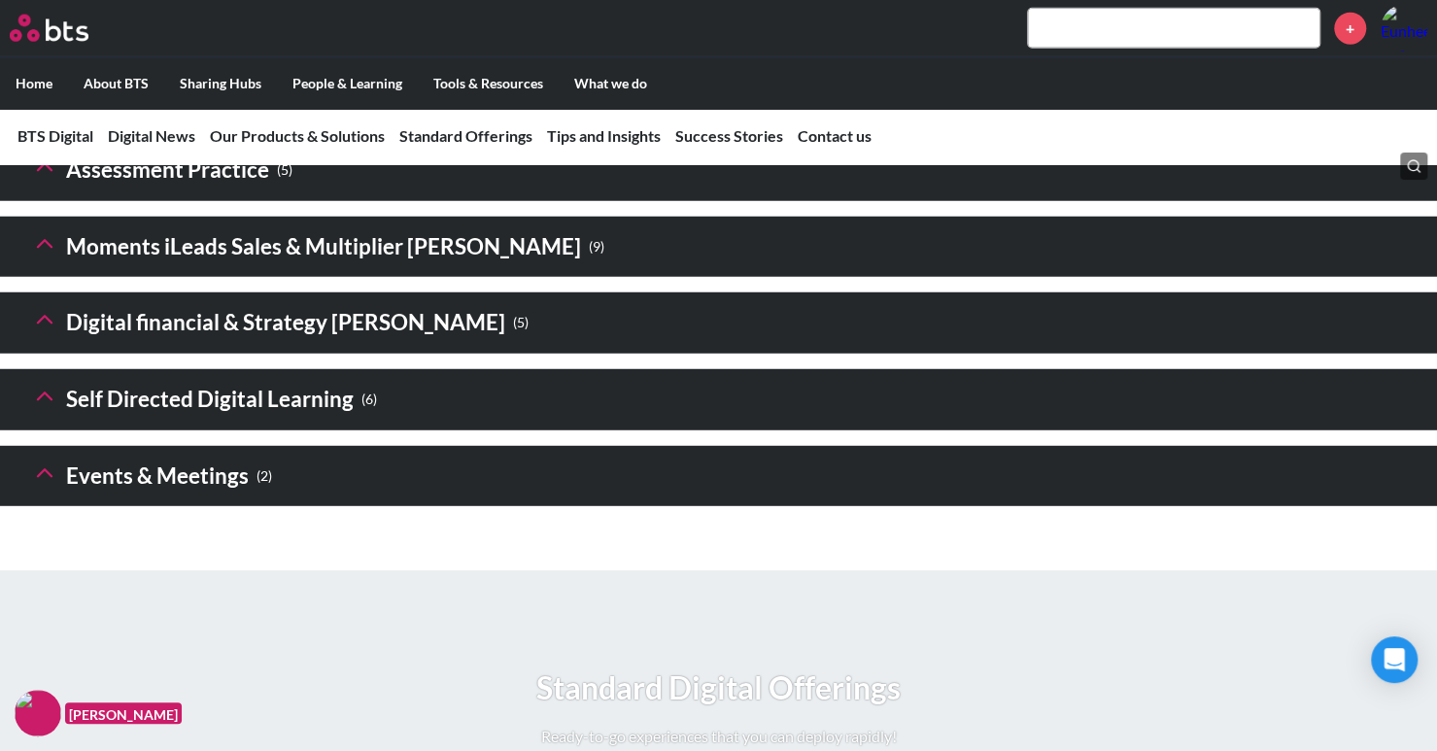
click at [58, 191] on h3 "Assessment Practice ( 5 )" at bounding box center [161, 171] width 261 height 42
click at [52, 181] on icon at bounding box center [44, 167] width 27 height 27
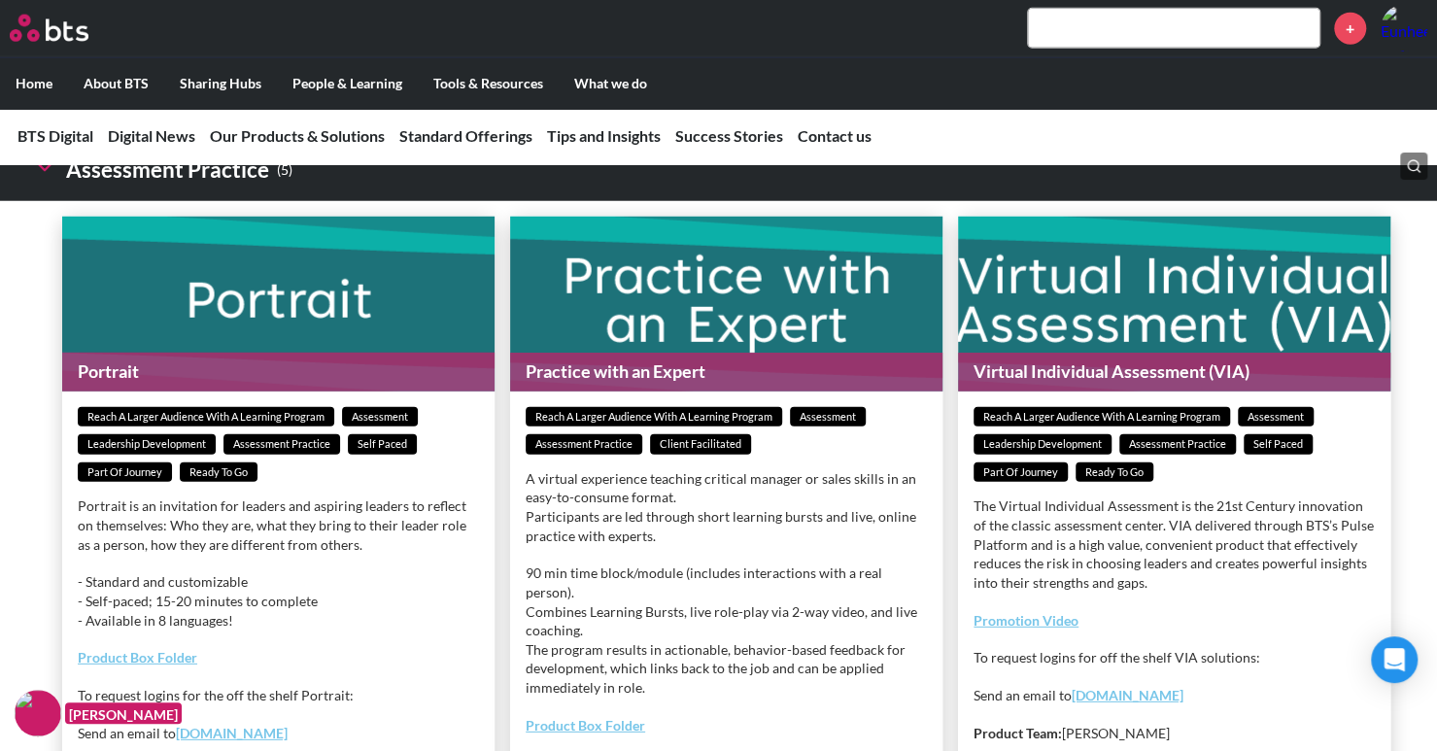
click at [47, 181] on icon at bounding box center [44, 167] width 27 height 27
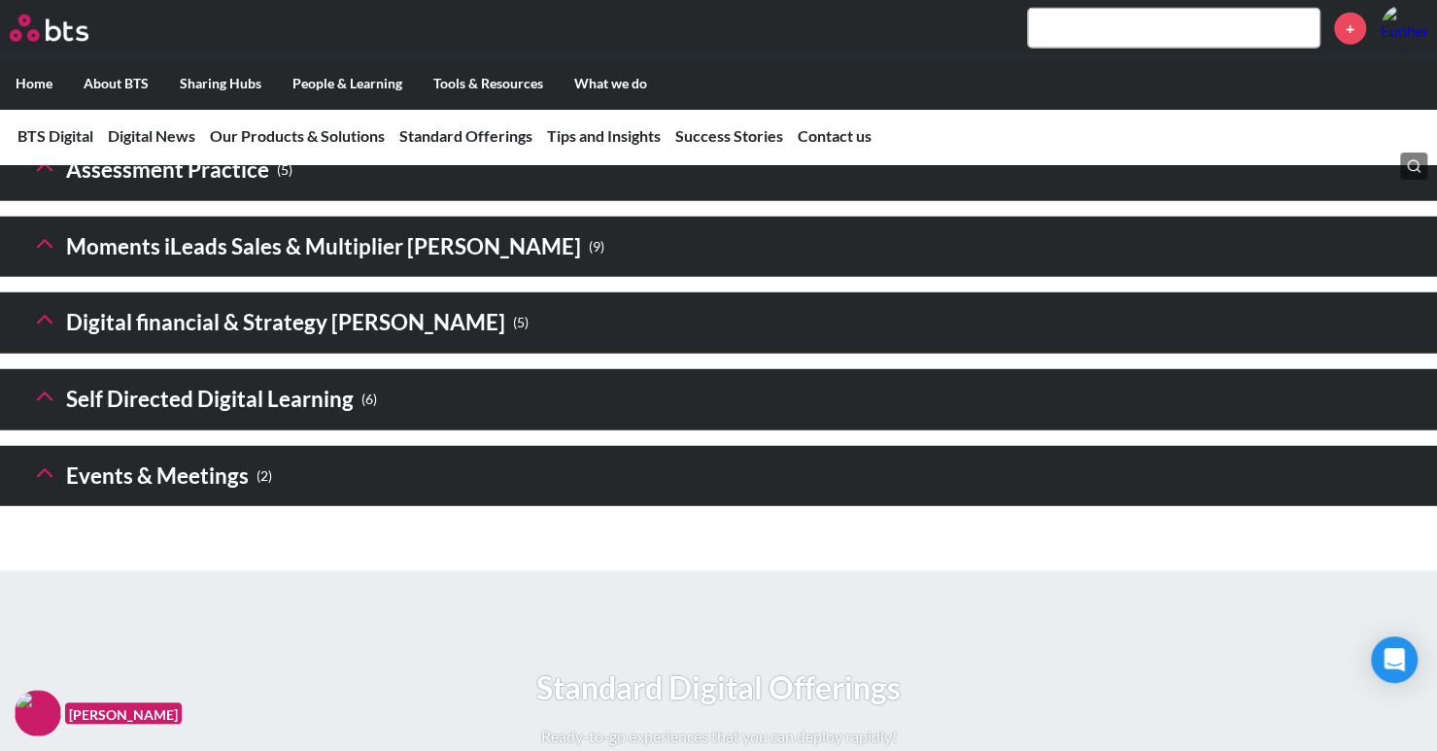
click at [47, 181] on icon at bounding box center [44, 167] width 27 height 27
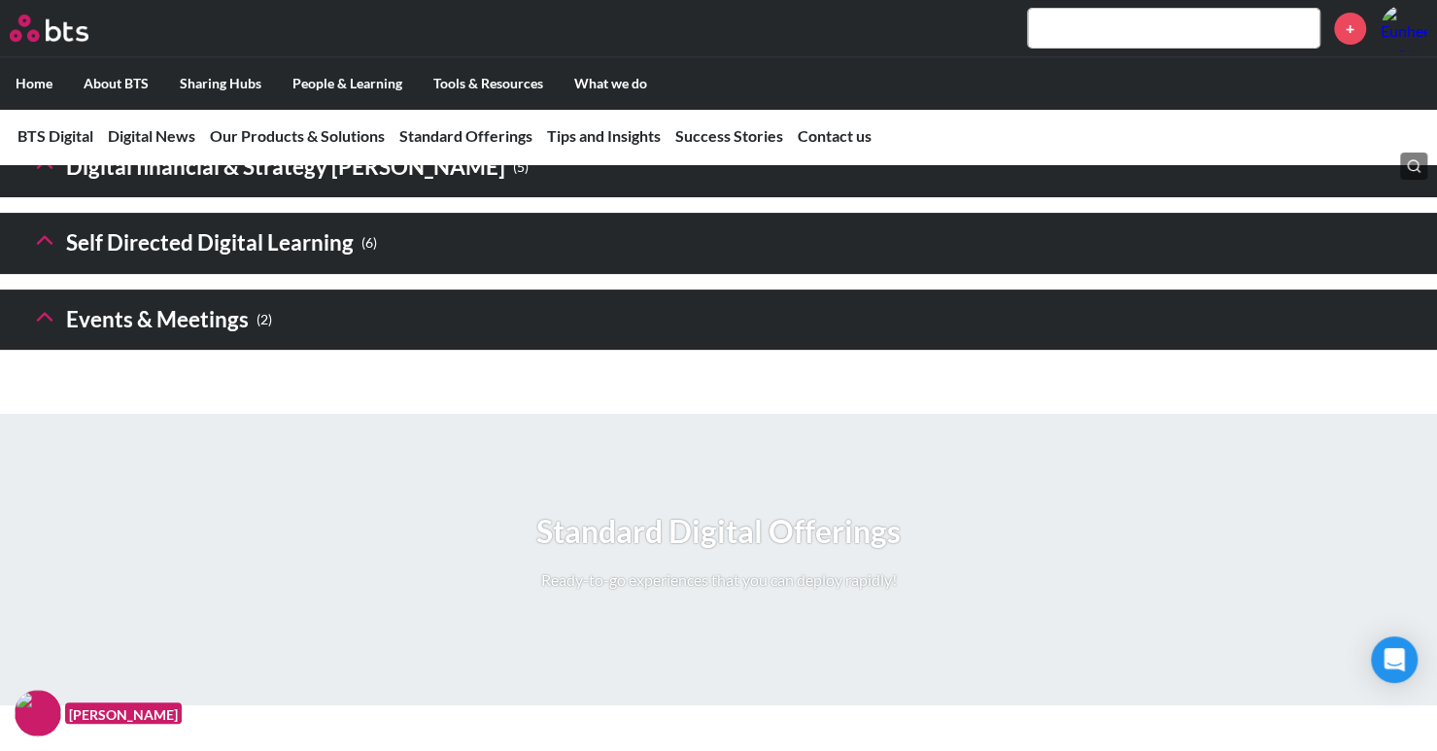
scroll to position [4470, 0]
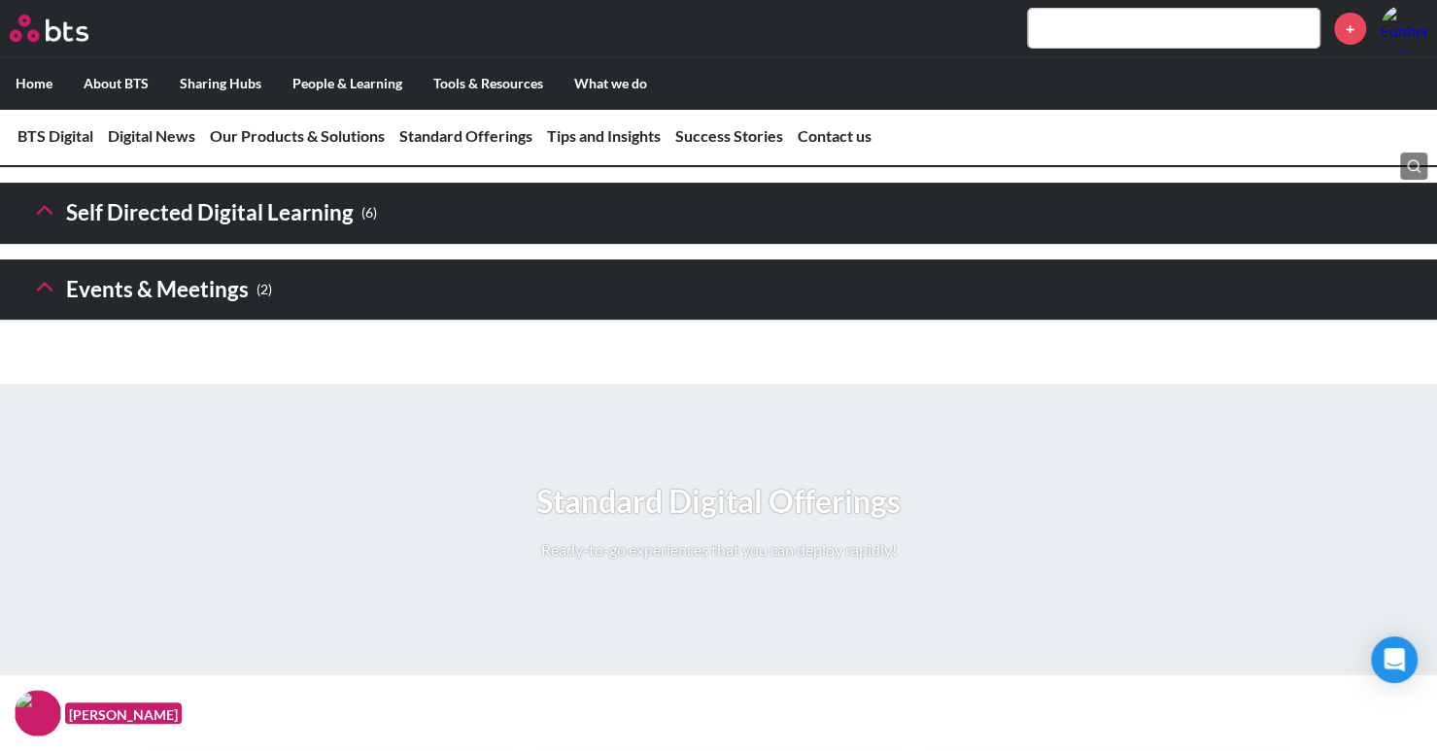
click at [45, 290] on polyline at bounding box center [45, 286] width 14 height 7
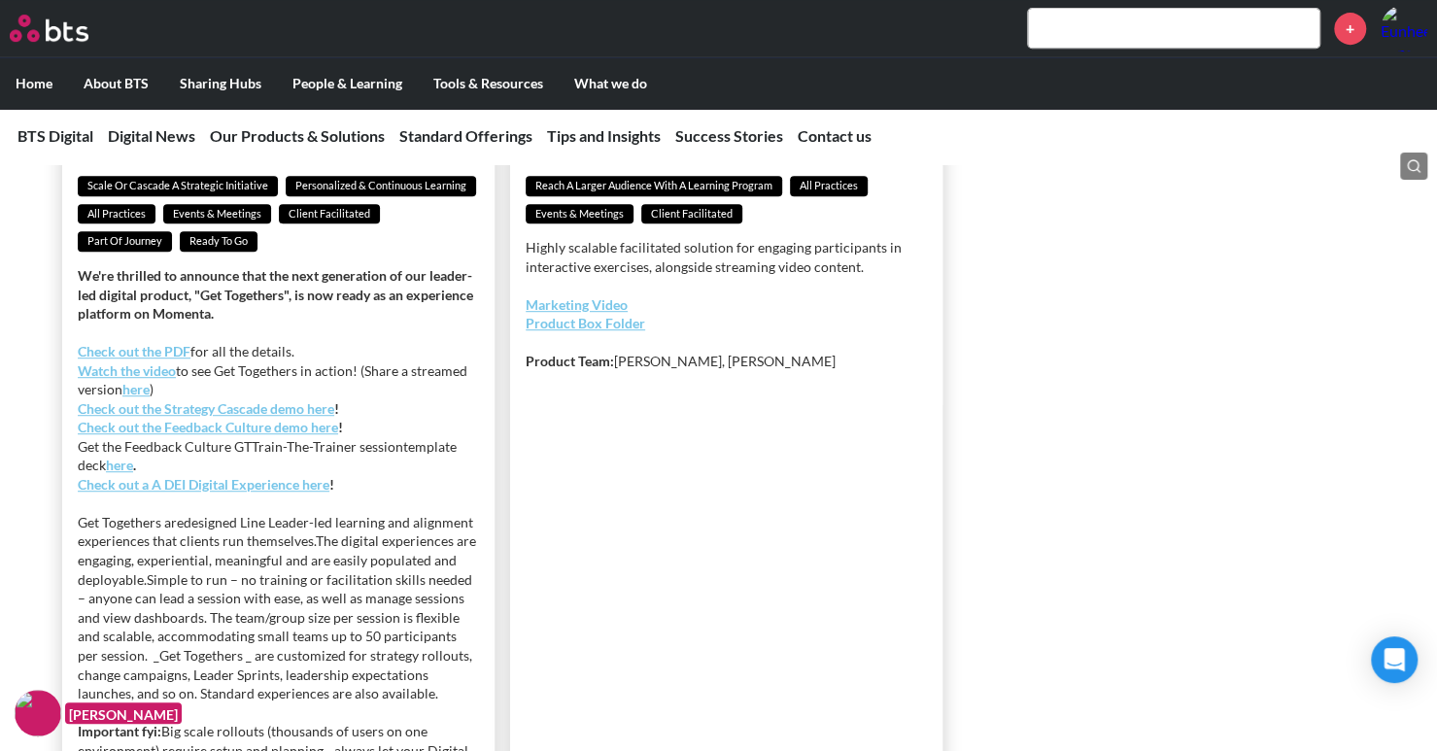
scroll to position [4762, 0]
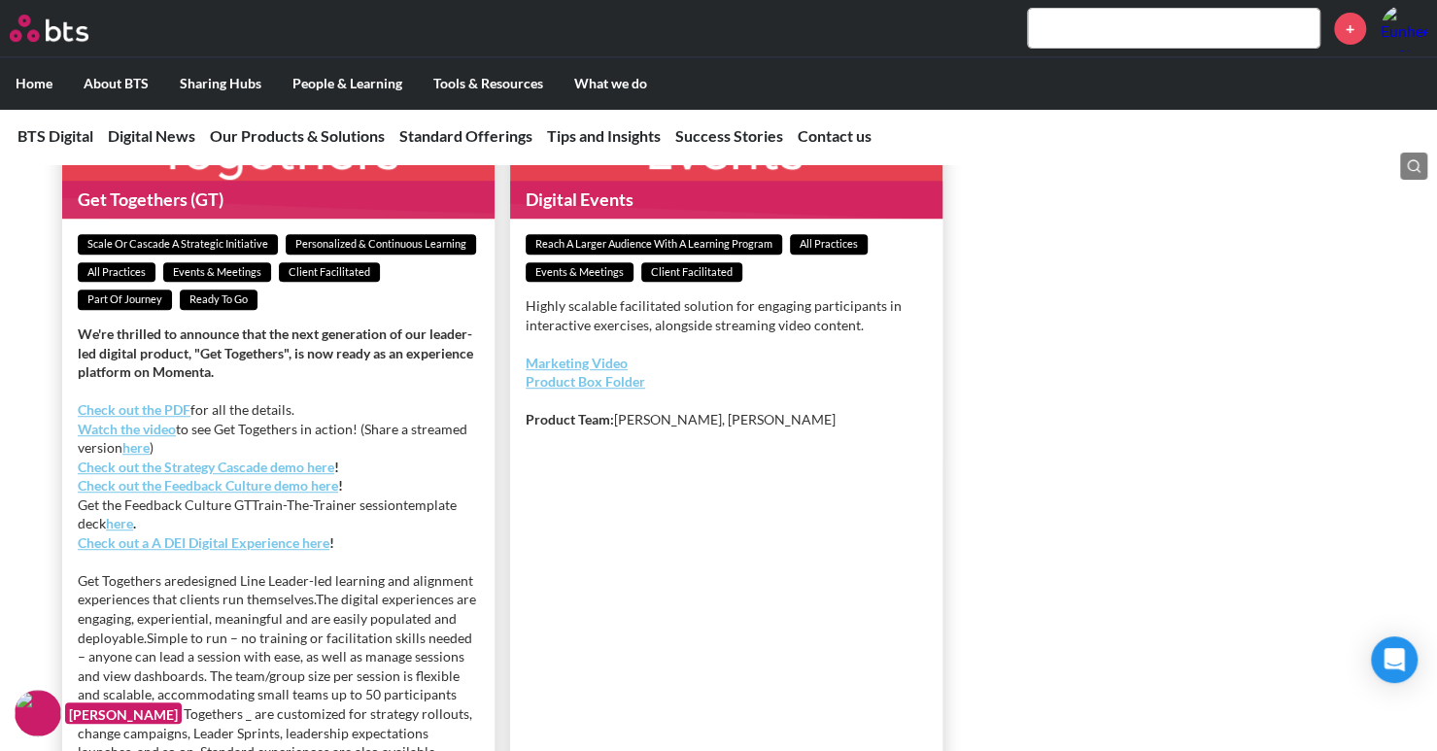
click at [1018, 491] on ul "Get Togethers (GT) Scale or Cascade a Strategic Initiative Personalized & Conti…" at bounding box center [726, 614] width 1391 height 1141
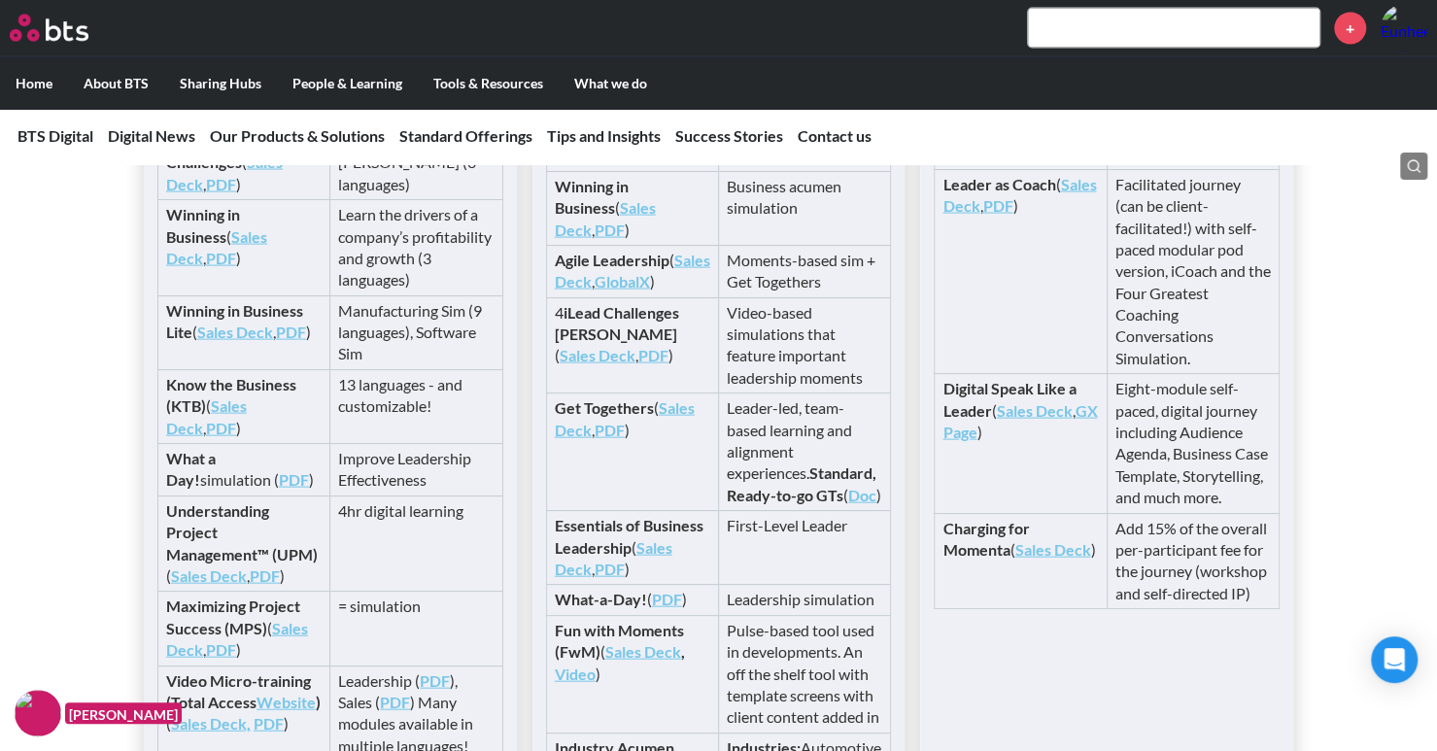
scroll to position [6414, 0]
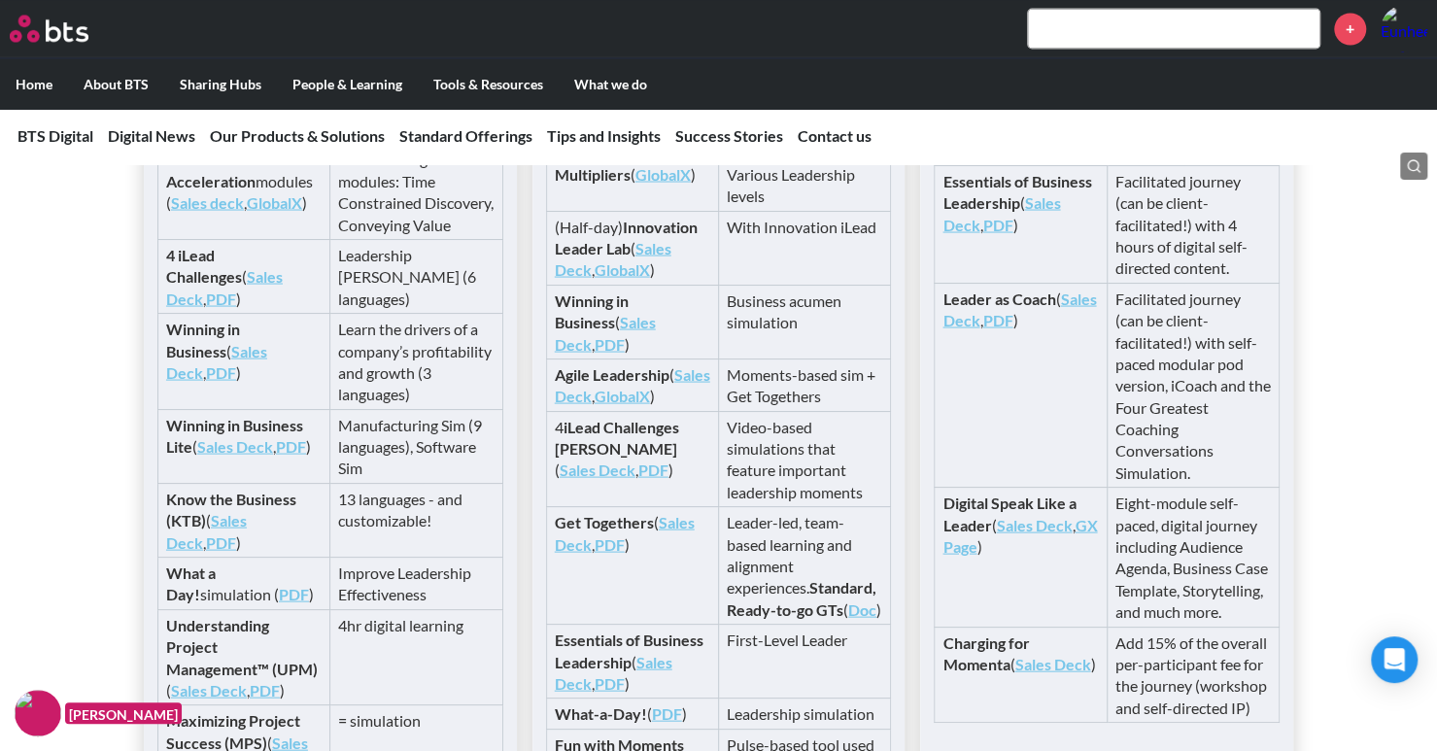
click at [782, 592] on td "Leader-led, team-based learning and alignment experiences. Standard, Ready-to-g…" at bounding box center [804, 566] width 172 height 118
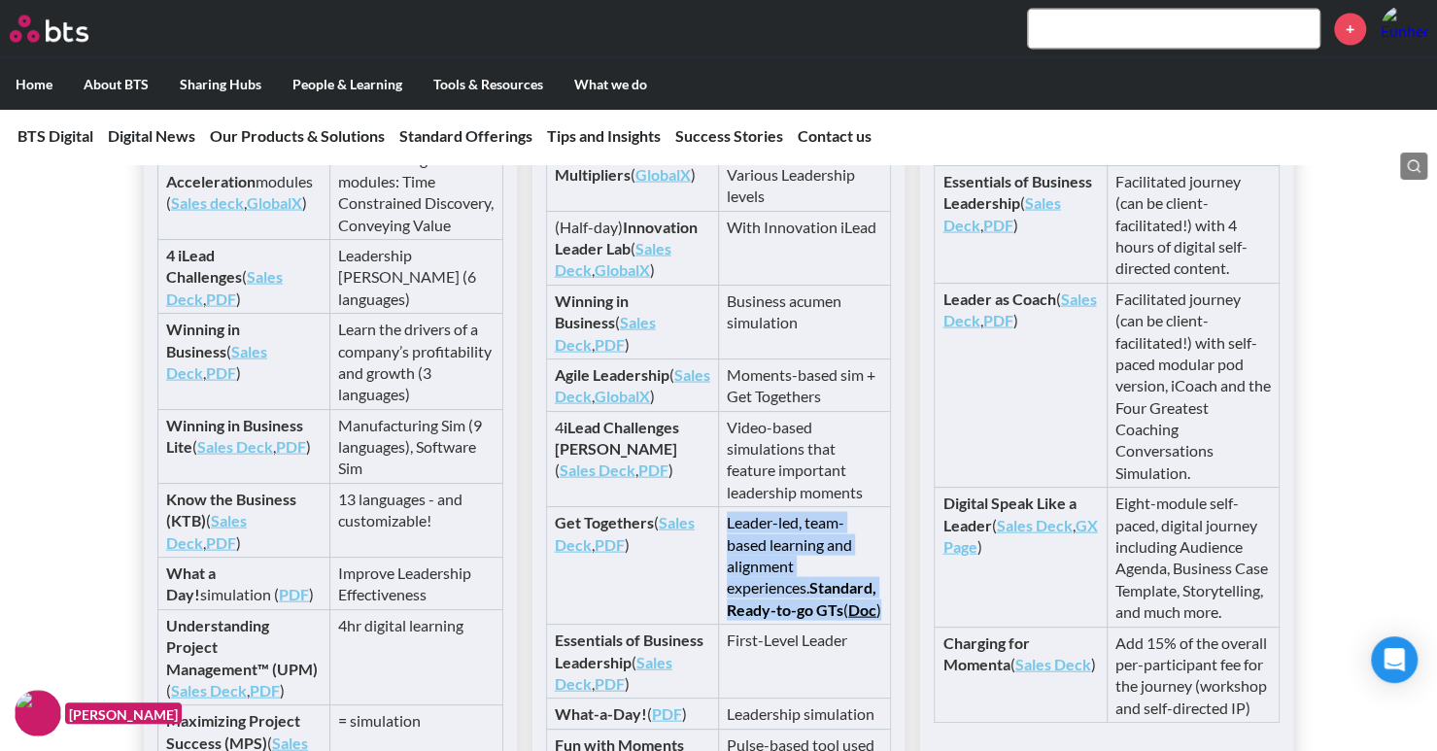
click at [782, 592] on td "Leader-led, team-based learning and alignment experiences. Standard, Ready-to-g…" at bounding box center [804, 566] width 172 height 118
click at [789, 607] on td "Leader-led, team-based learning and alignment experiences. Standard, Ready-to-g…" at bounding box center [804, 566] width 172 height 118
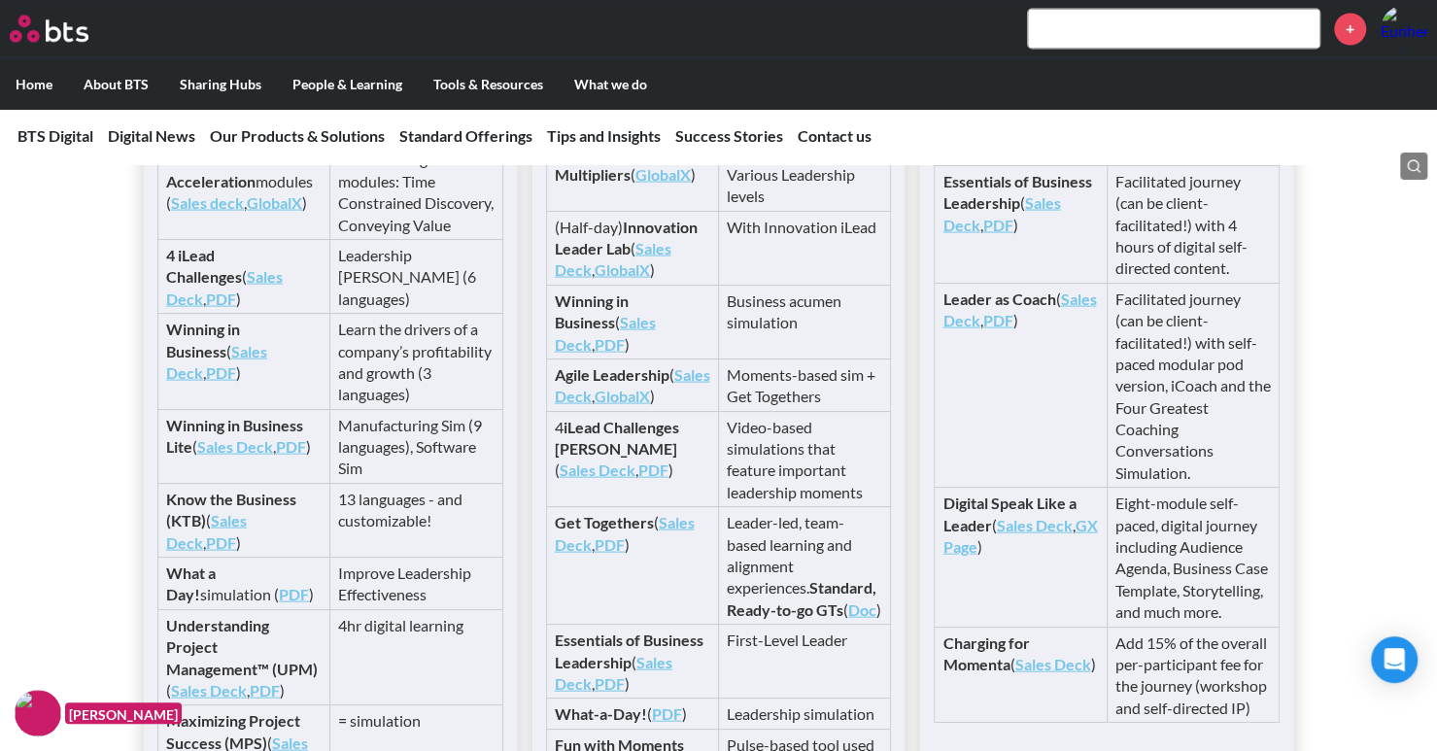
click at [680, 552] on link "Sales Deck" at bounding box center [625, 532] width 140 height 40
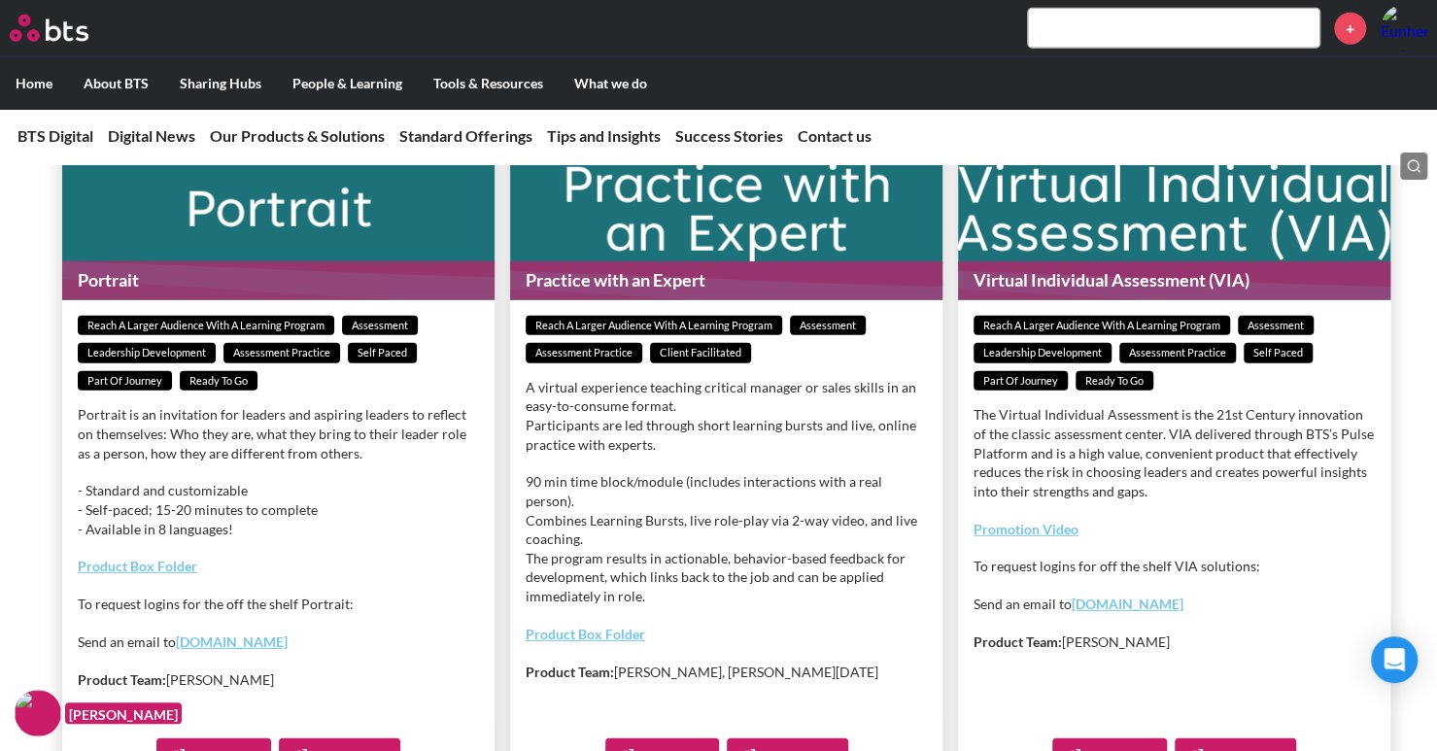
scroll to position [3013, 0]
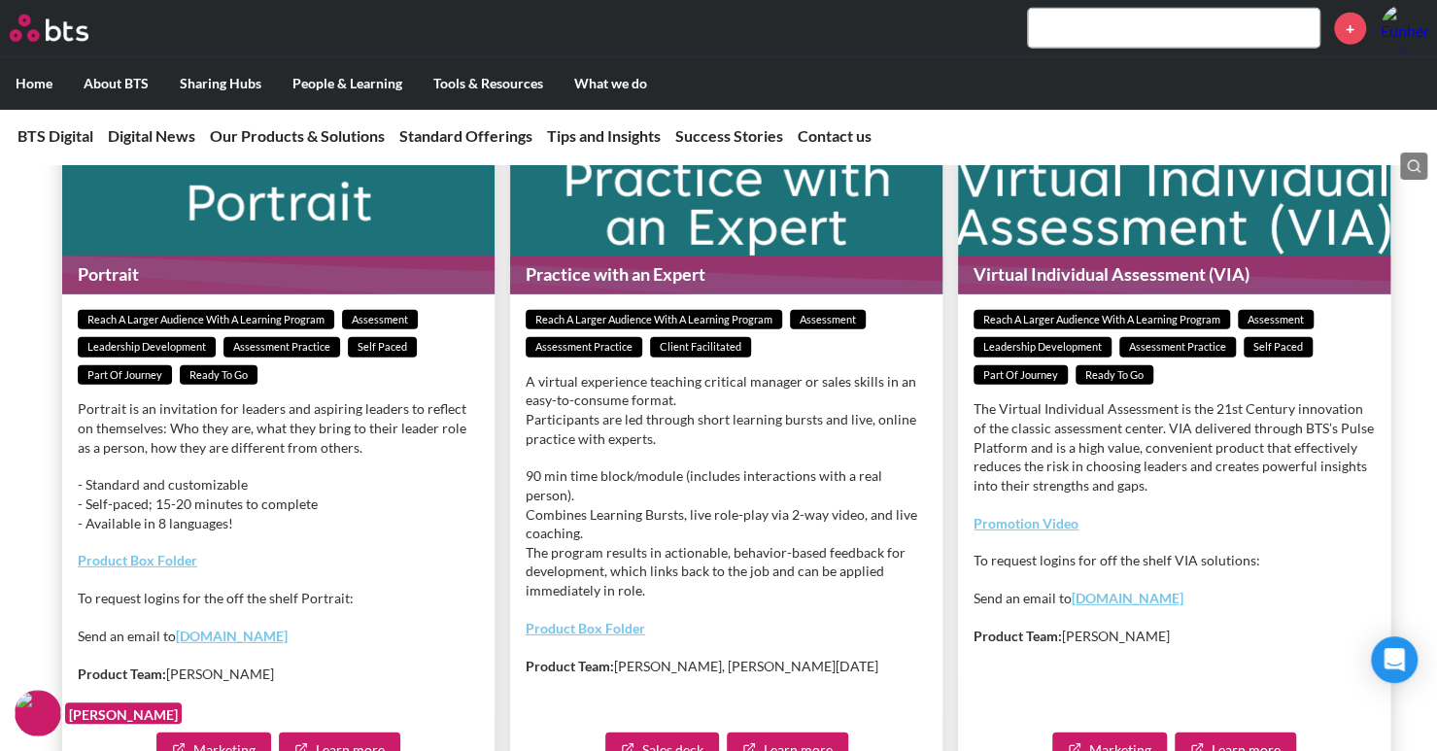
click at [57, 84] on icon at bounding box center [44, 69] width 27 height 27
